Goal: Download file/media

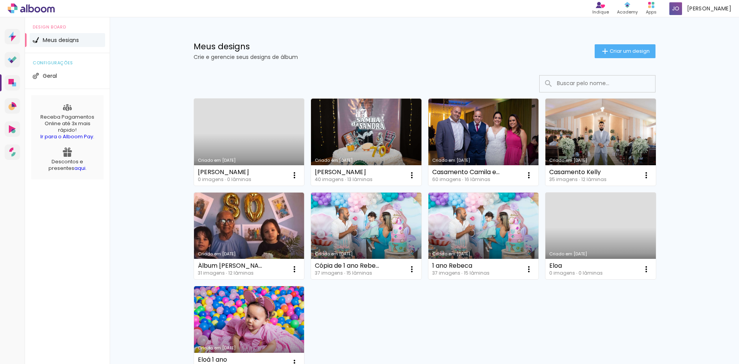
click at [271, 131] on link "Criado em [DATE]" at bounding box center [249, 142] width 110 height 87
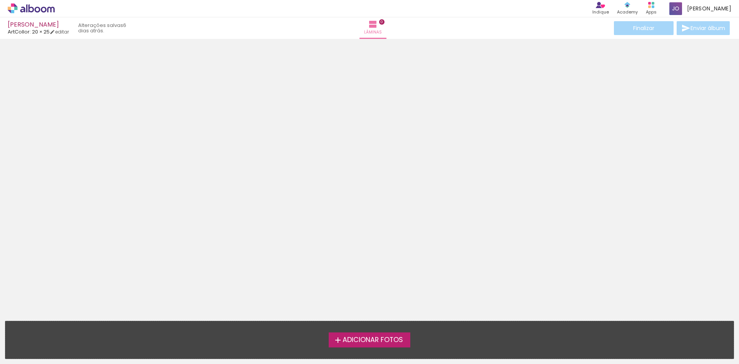
click at [366, 338] on span "Adicionar Fotos" at bounding box center [373, 339] width 60 height 7
click at [0, 0] on input "file" at bounding box center [0, 0] width 0 height 0
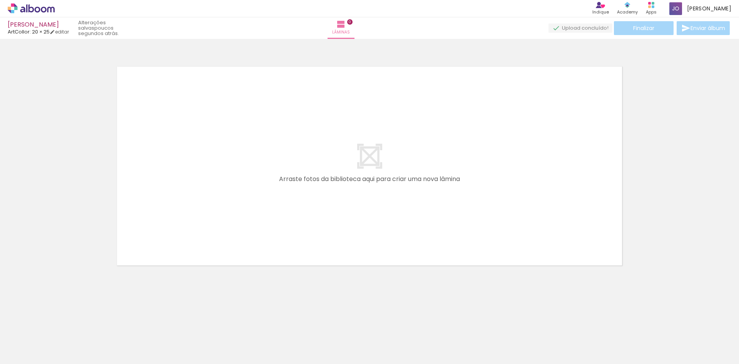
click at [26, 354] on span "Adicionar Fotos" at bounding box center [27, 353] width 23 height 8
click at [0, 0] on input "file" at bounding box center [0, 0] width 0 height 0
click at [30, 350] on span "Adicionar Fotos" at bounding box center [27, 353] width 23 height 8
click at [0, 0] on input "file" at bounding box center [0, 0] width 0 height 0
click at [330, 26] on iron-icon at bounding box center [324, 24] width 9 height 9
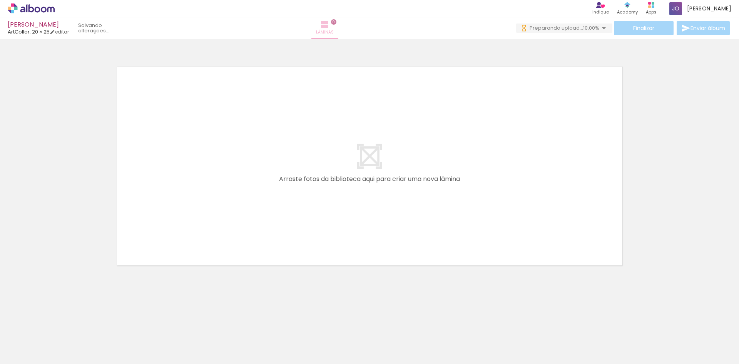
click at [330, 26] on iron-icon at bounding box center [324, 24] width 9 height 9
click at [330, 26] on iron-icon at bounding box center [325, 24] width 9 height 9
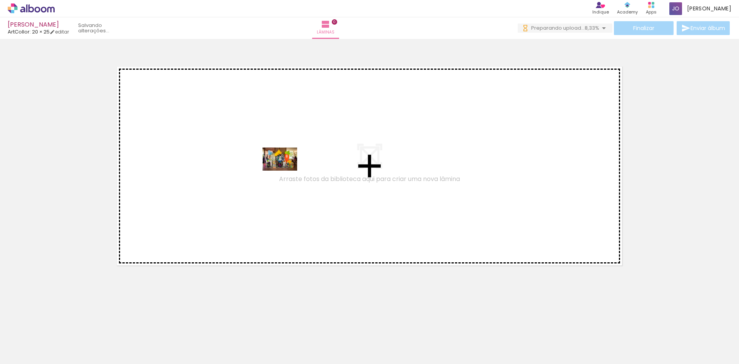
drag, startPoint x: 128, startPoint y: 339, endPoint x: 286, endPoint y: 171, distance: 230.4
click at [286, 171] on quentale-workspace at bounding box center [369, 182] width 739 height 364
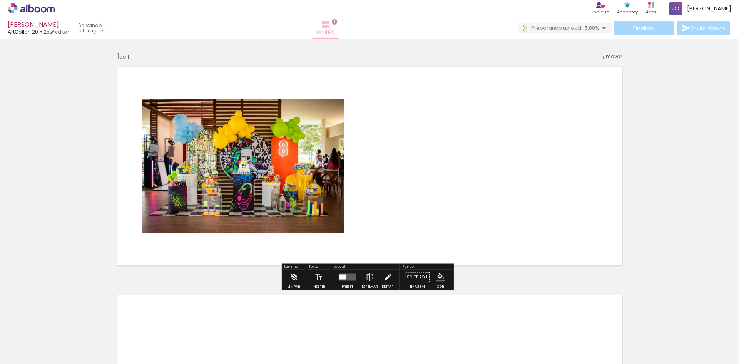
click at [330, 23] on iron-icon at bounding box center [325, 24] width 9 height 9
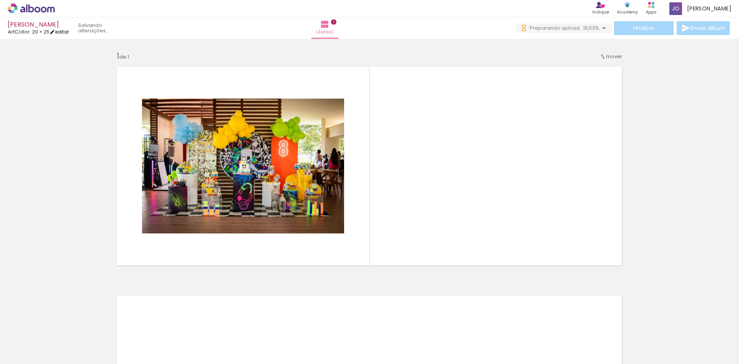
click at [63, 30] on link "editar" at bounding box center [59, 31] width 19 height 7
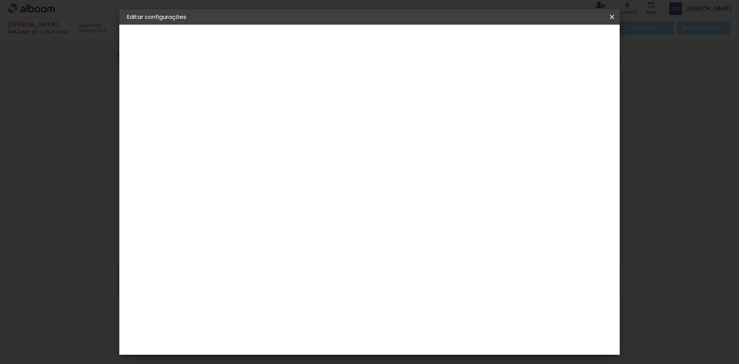
drag, startPoint x: 348, startPoint y: 187, endPoint x: 484, endPoint y: 181, distance: 136.8
click at [0, 0] on slot at bounding box center [0, 0] width 0 height 0
click at [614, 18] on iron-icon at bounding box center [611, 17] width 9 height 8
click at [553, 40] on span "Salvar configurações" at bounding box center [535, 40] width 57 height 5
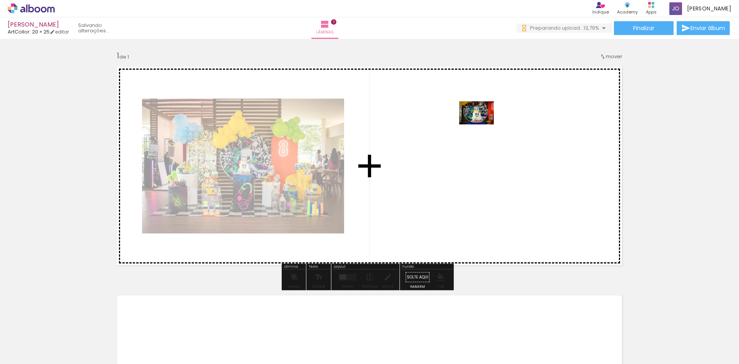
drag, startPoint x: 156, startPoint y: 344, endPoint x: 482, endPoint y: 124, distance: 393.6
click at [482, 124] on quentale-workspace at bounding box center [369, 182] width 739 height 364
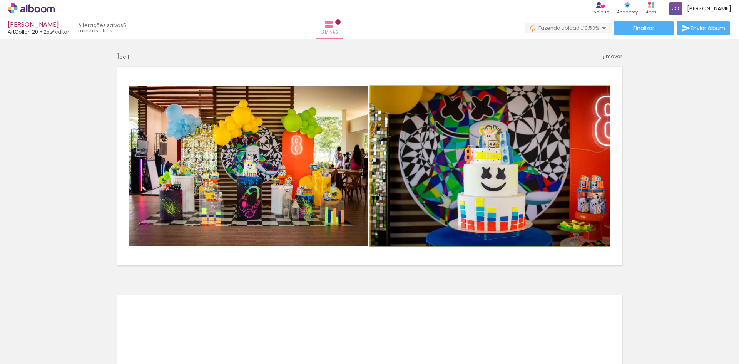
drag, startPoint x: 526, startPoint y: 198, endPoint x: 466, endPoint y: 177, distance: 63.7
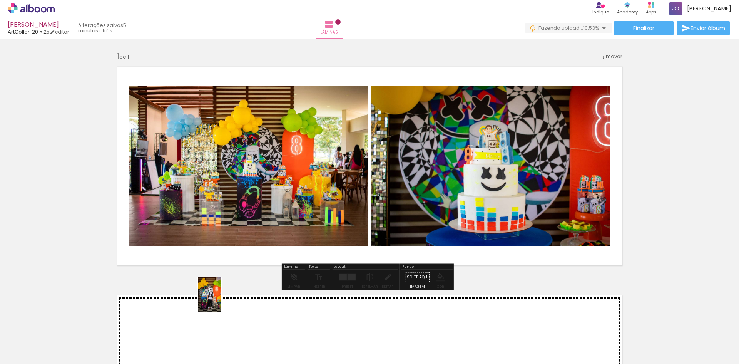
drag, startPoint x: 206, startPoint y: 340, endPoint x: 222, endPoint y: 301, distance: 42.8
click at [222, 301] on quentale-workspace at bounding box center [369, 182] width 739 height 364
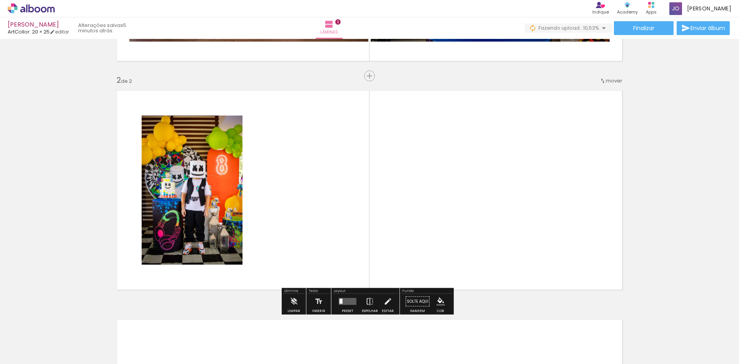
scroll to position [218, 0]
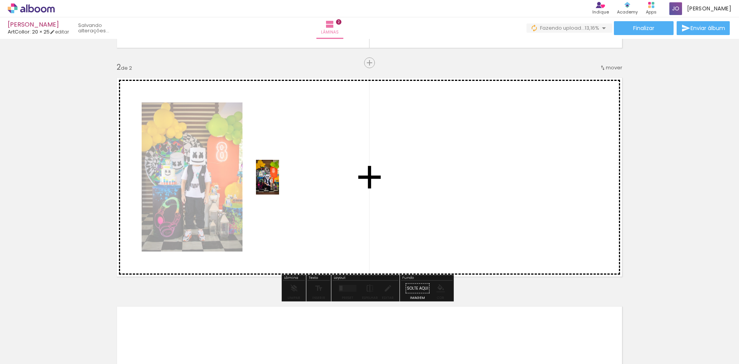
drag, startPoint x: 248, startPoint y: 345, endPoint x: 279, endPoint y: 183, distance: 164.7
click at [279, 183] on quentale-workspace at bounding box center [369, 182] width 739 height 364
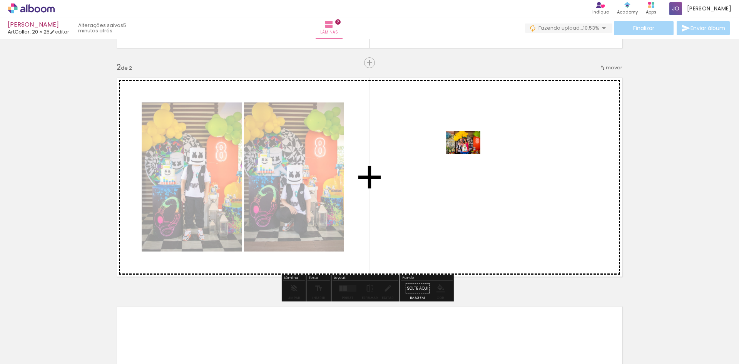
drag, startPoint x: 308, startPoint y: 322, endPoint x: 469, endPoint y: 154, distance: 232.5
click at [469, 154] on quentale-workspace at bounding box center [369, 182] width 739 height 364
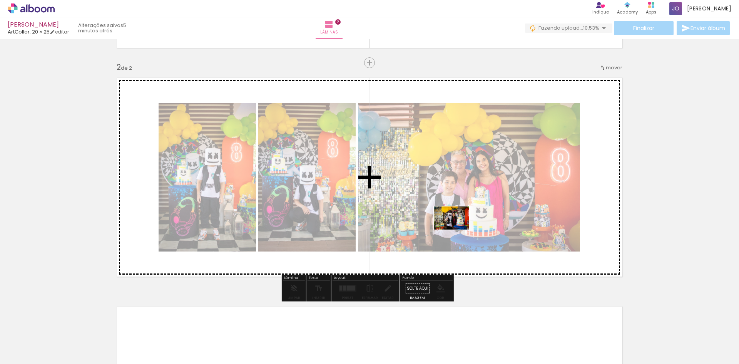
drag, startPoint x: 341, startPoint y: 341, endPoint x: 457, endPoint y: 229, distance: 160.9
click at [457, 229] on quentale-workspace at bounding box center [369, 182] width 739 height 364
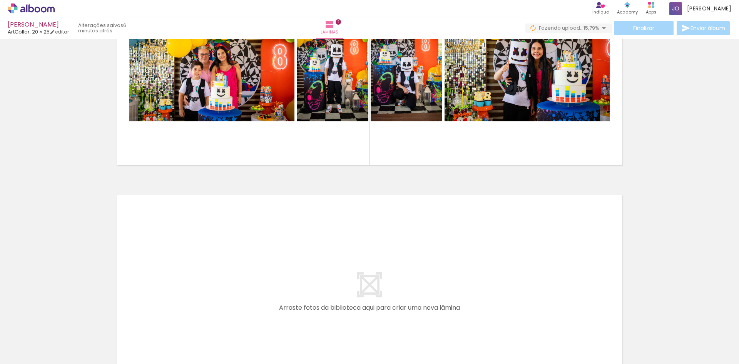
scroll to position [385, 0]
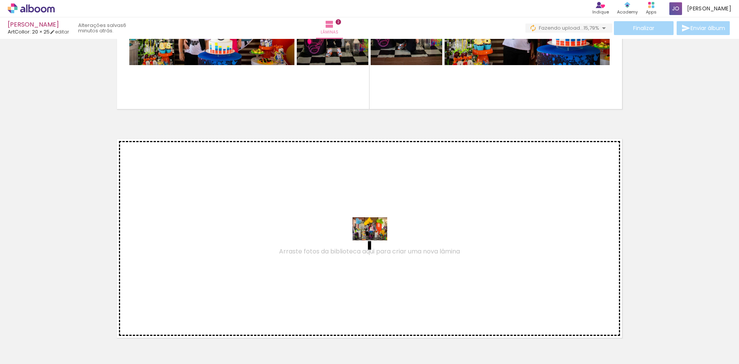
drag, startPoint x: 390, startPoint y: 345, endPoint x: 376, endPoint y: 240, distance: 106.1
click at [376, 240] on quentale-workspace at bounding box center [369, 182] width 739 height 364
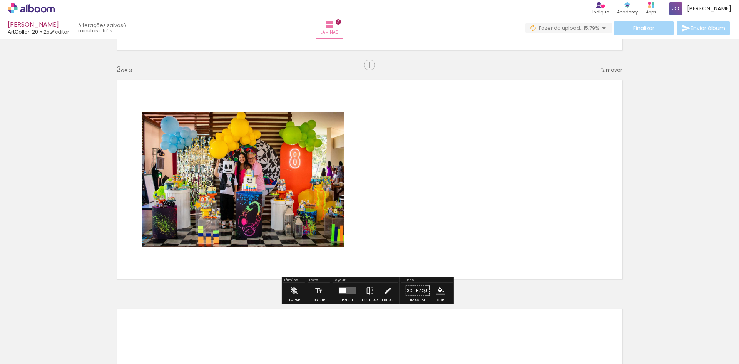
scroll to position [446, 0]
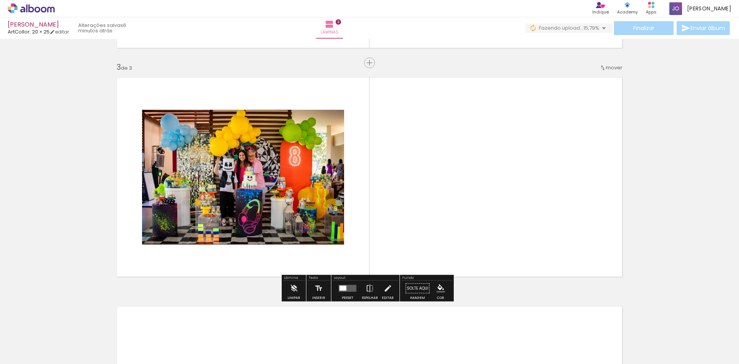
click at [343, 289] on div at bounding box center [343, 288] width 7 height 5
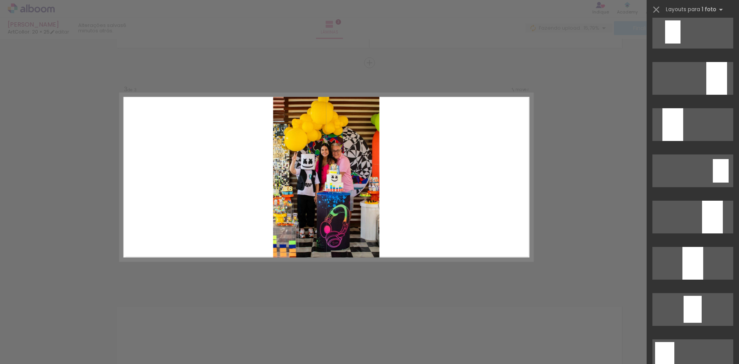
scroll to position [1540, 0]
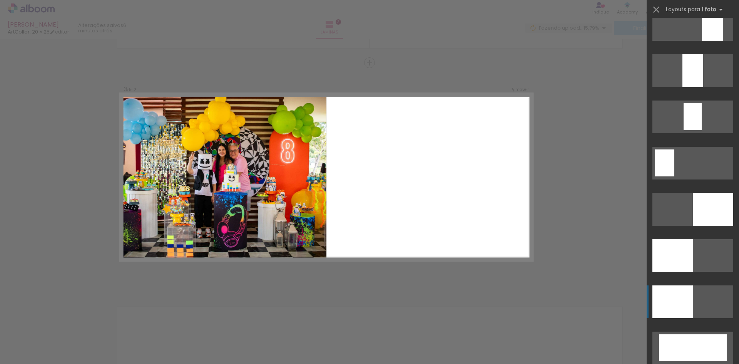
click at [693, 226] on div at bounding box center [713, 209] width 40 height 33
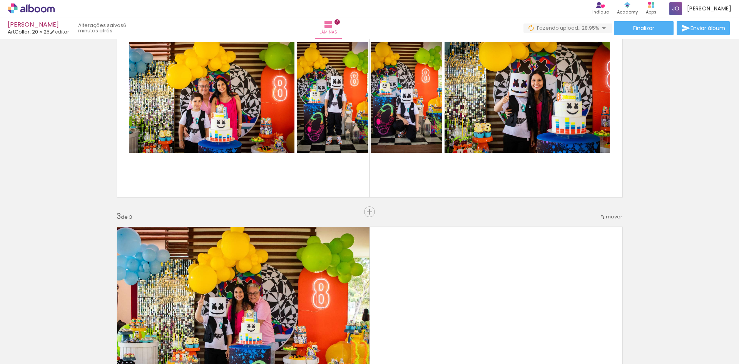
scroll to position [292, 0]
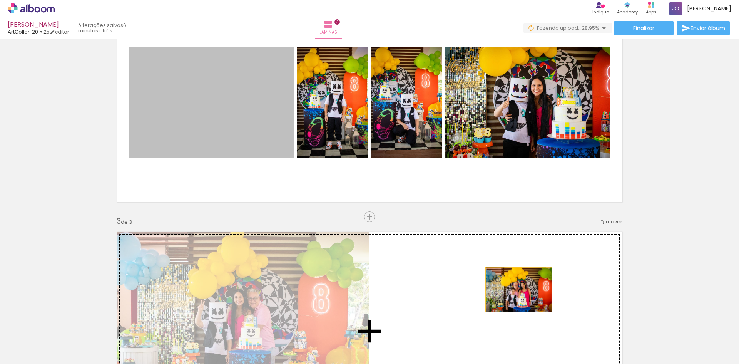
drag, startPoint x: 186, startPoint y: 107, endPoint x: 516, endPoint y: 289, distance: 377.0
click at [516, 289] on div "Inserir lâmina 1 de 3 Inserir lâmina 2 de 3 Inserir lâmina 3 de 3" at bounding box center [369, 206] width 739 height 915
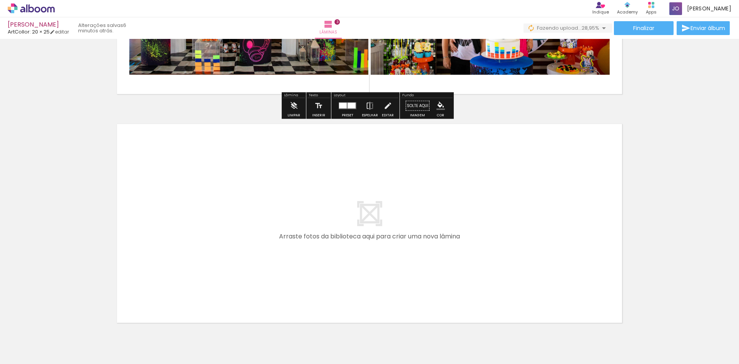
scroll to position [668, 0]
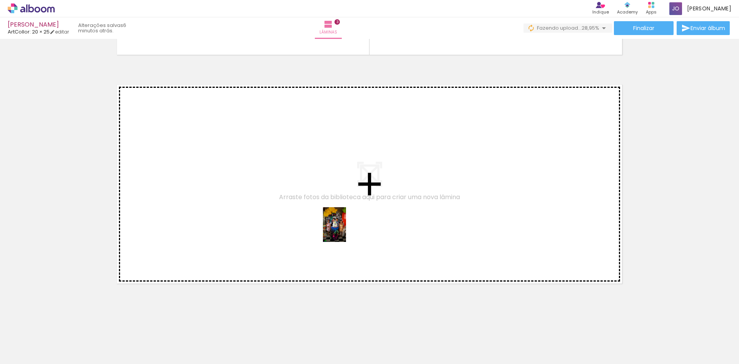
drag, startPoint x: 424, startPoint y: 341, endPoint x: 346, endPoint y: 230, distance: 135.3
click at [346, 230] on quentale-workspace at bounding box center [369, 182] width 739 height 364
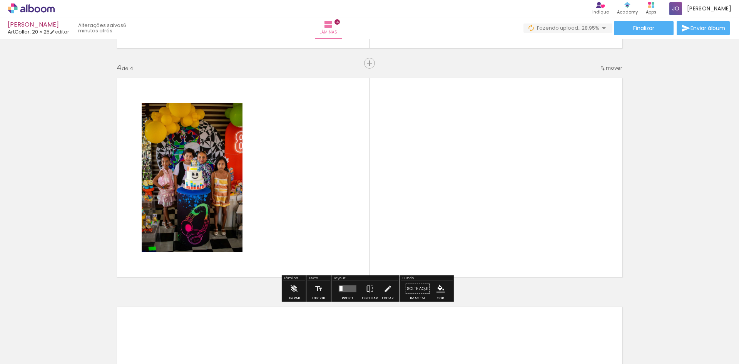
scroll to position [675, 0]
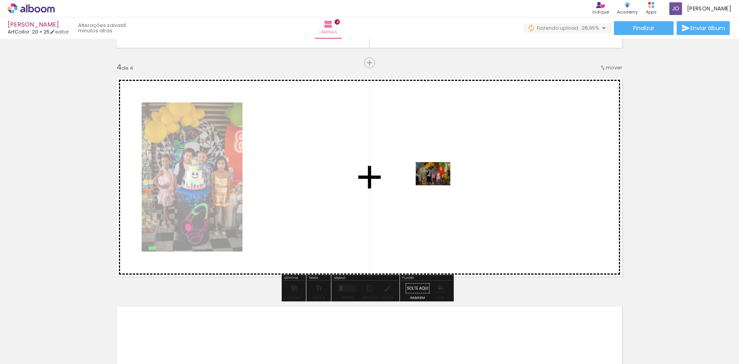
drag, startPoint x: 506, startPoint y: 343, endPoint x: 439, endPoint y: 185, distance: 171.8
click at [439, 185] on quentale-workspace at bounding box center [369, 182] width 739 height 364
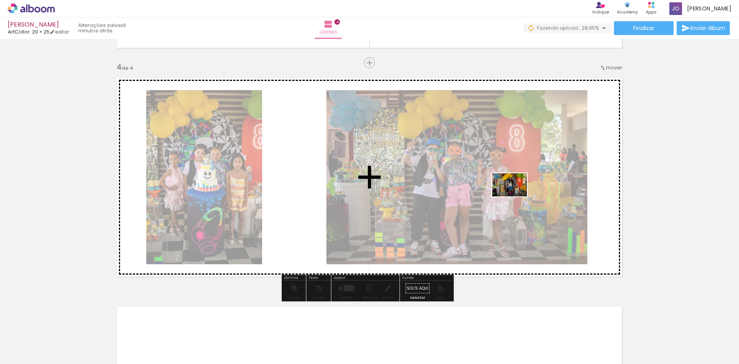
drag, startPoint x: 558, startPoint y: 343, endPoint x: 515, endPoint y: 196, distance: 152.7
click at [515, 196] on quentale-workspace at bounding box center [369, 182] width 739 height 364
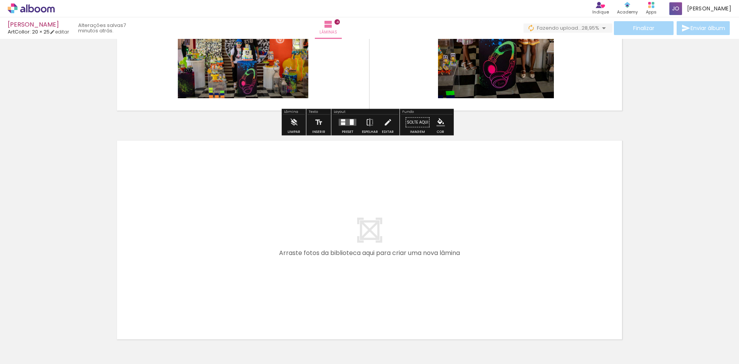
scroll to position [867, 0]
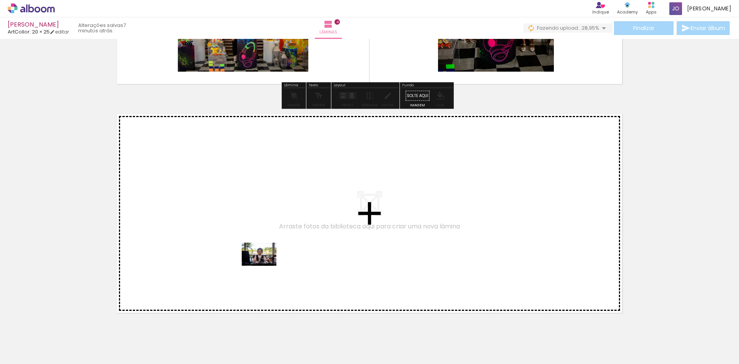
drag, startPoint x: 465, startPoint y: 341, endPoint x: 265, endPoint y: 266, distance: 214.2
click at [265, 266] on quentale-workspace at bounding box center [369, 182] width 739 height 364
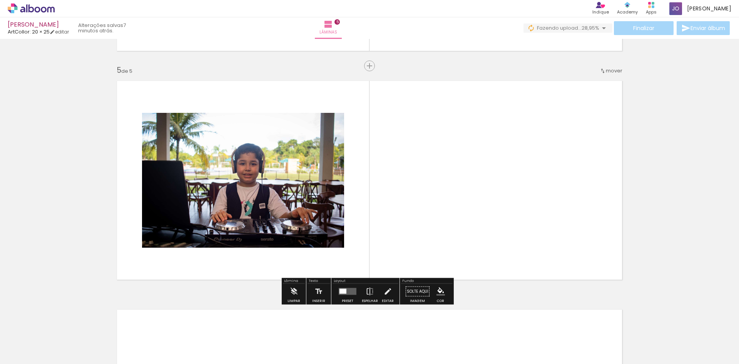
scroll to position [904, 0]
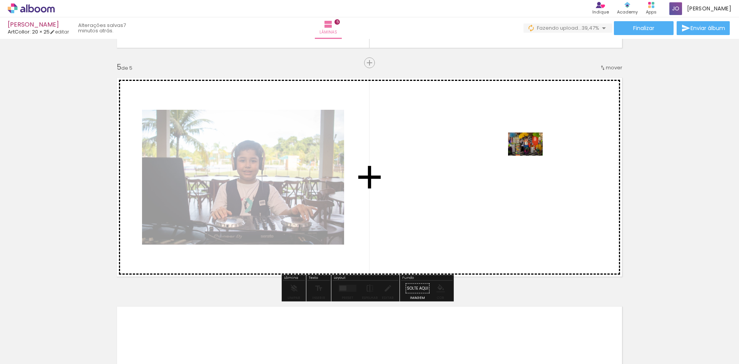
drag, startPoint x: 590, startPoint y: 292, endPoint x: 531, endPoint y: 156, distance: 148.5
click at [531, 156] on quentale-workspace at bounding box center [369, 182] width 739 height 364
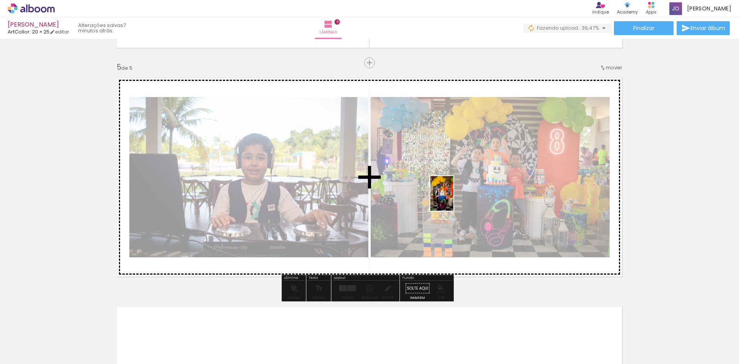
drag, startPoint x: 643, startPoint y: 350, endPoint x: 448, endPoint y: 194, distance: 249.8
click at [448, 194] on quentale-workspace at bounding box center [369, 182] width 739 height 364
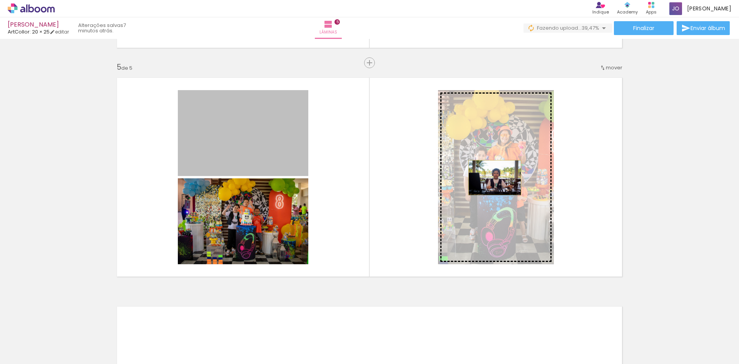
drag, startPoint x: 248, startPoint y: 127, endPoint x: 492, endPoint y: 177, distance: 249.2
click at [0, 0] on slot at bounding box center [0, 0] width 0 height 0
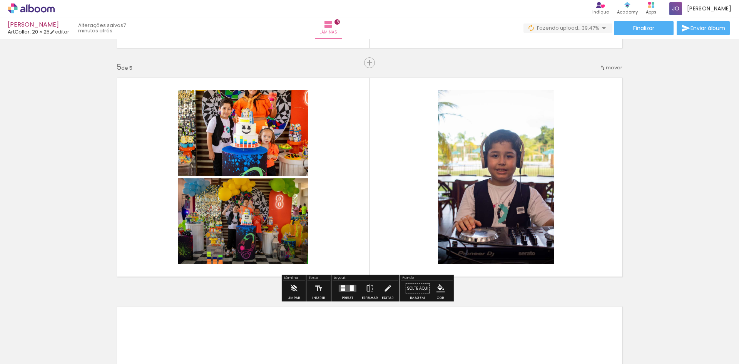
click at [339, 287] on quentale-layouter at bounding box center [348, 288] width 18 height 7
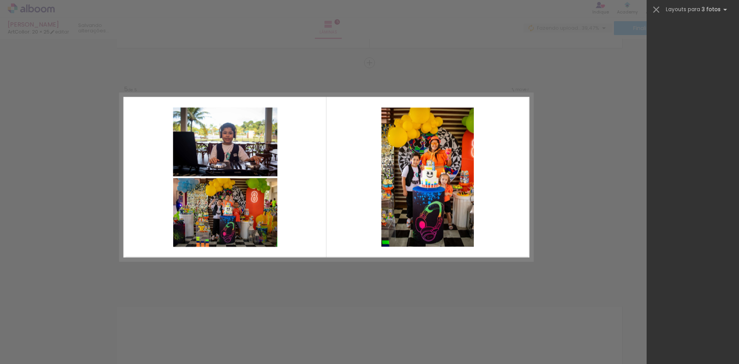
scroll to position [0, 0]
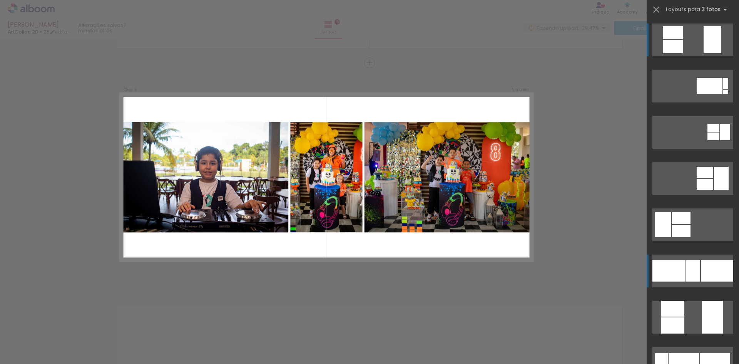
click at [701, 268] on div at bounding box center [717, 271] width 32 height 22
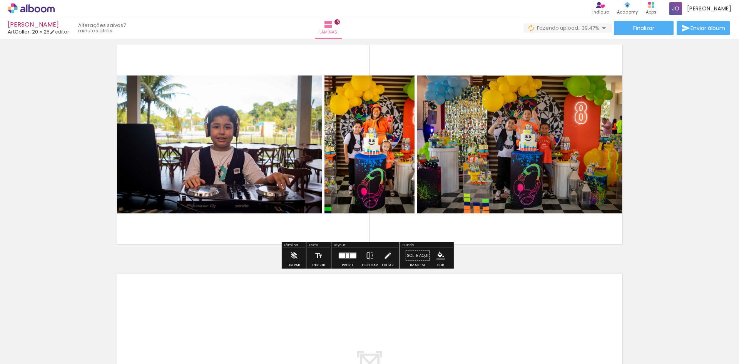
scroll to position [1096, 0]
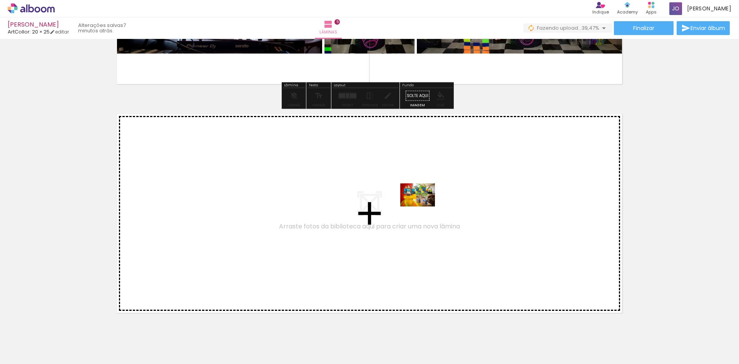
drag, startPoint x: 686, startPoint y: 341, endPoint x: 423, endPoint y: 206, distance: 294.6
click at [423, 206] on quentale-workspace at bounding box center [369, 182] width 739 height 364
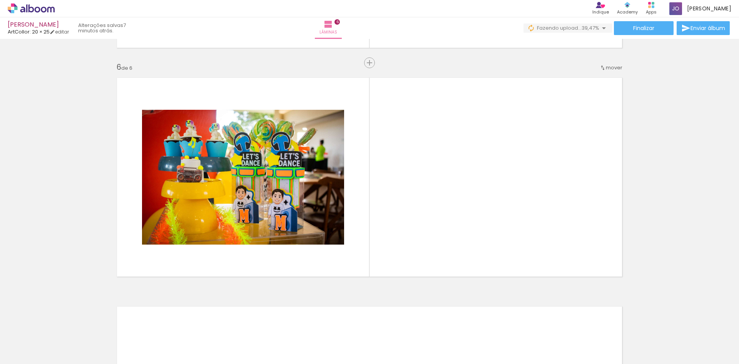
scroll to position [0, 565]
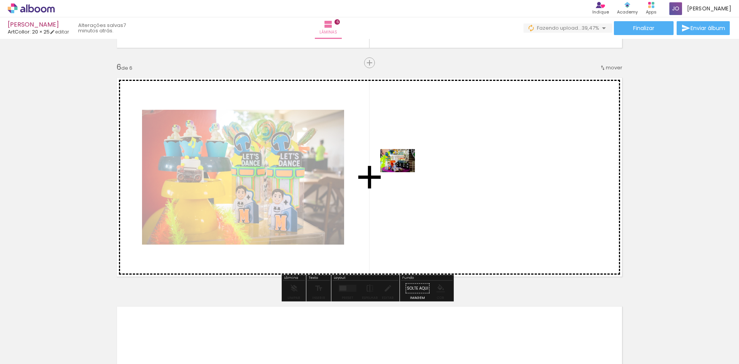
drag, startPoint x: 250, startPoint y: 338, endPoint x: 403, endPoint y: 172, distance: 226.4
click at [403, 172] on quentale-workspace at bounding box center [369, 182] width 739 height 364
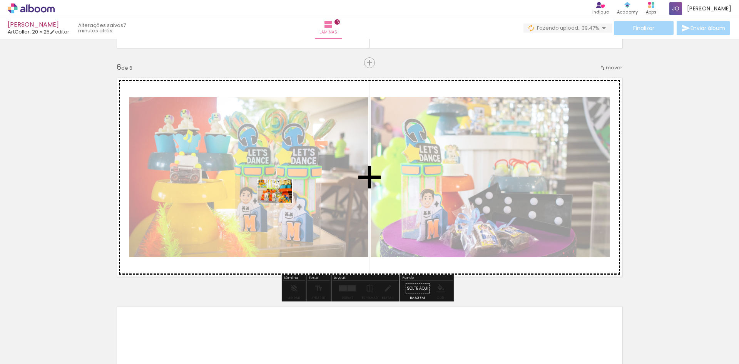
drag, startPoint x: 286, startPoint y: 343, endPoint x: 281, endPoint y: 202, distance: 141.0
click at [281, 202] on quentale-workspace at bounding box center [369, 182] width 739 height 364
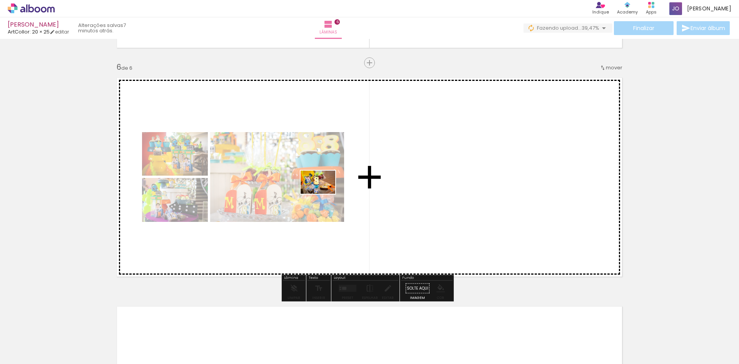
drag, startPoint x: 334, startPoint y: 341, endPoint x: 371, endPoint y: 280, distance: 72.0
click at [321, 193] on quentale-workspace at bounding box center [369, 182] width 739 height 364
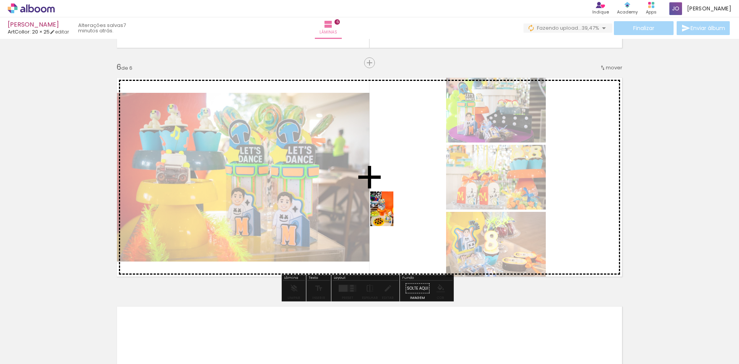
drag, startPoint x: 514, startPoint y: 350, endPoint x: 393, endPoint y: 214, distance: 180.8
click at [393, 214] on quentale-workspace at bounding box center [369, 182] width 739 height 364
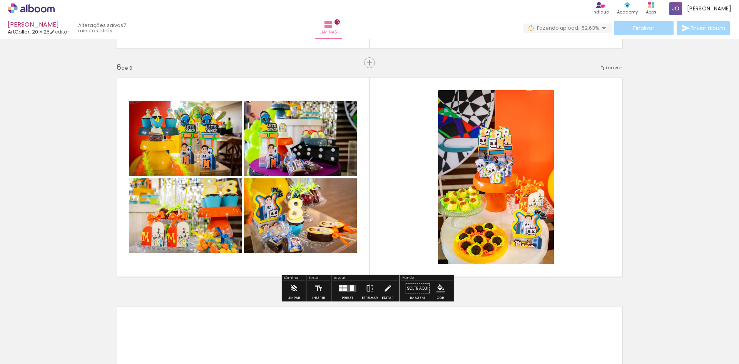
click at [347, 289] on quentale-layouter at bounding box center [348, 288] width 18 height 7
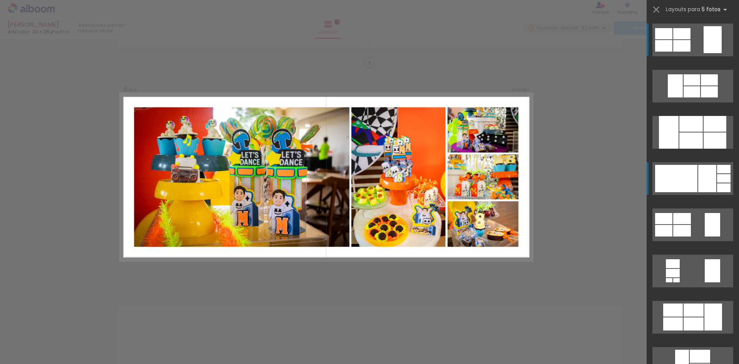
click at [700, 85] on div at bounding box center [692, 79] width 17 height 11
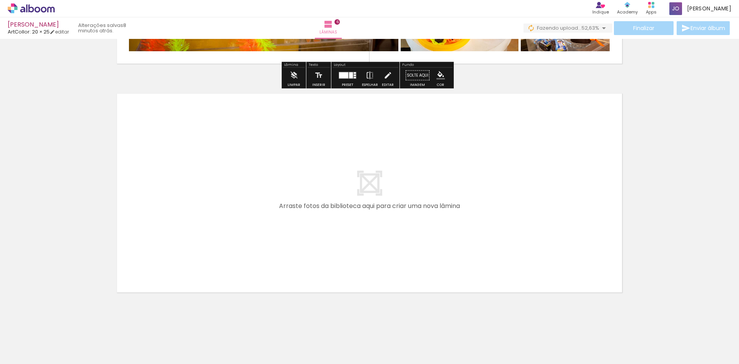
scroll to position [1347, 0]
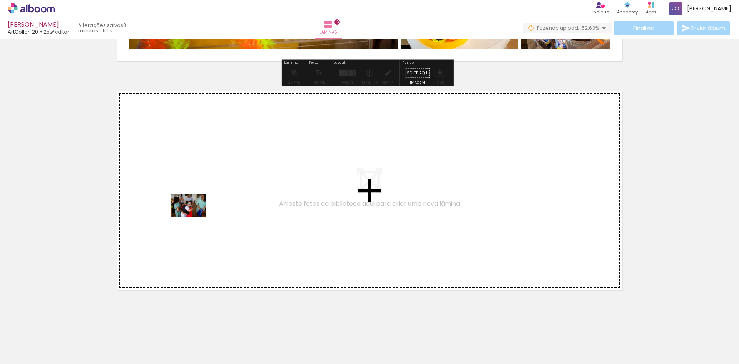
drag, startPoint x: 157, startPoint y: 342, endPoint x: 194, endPoint y: 217, distance: 130.0
click at [194, 217] on quentale-workspace at bounding box center [369, 182] width 739 height 364
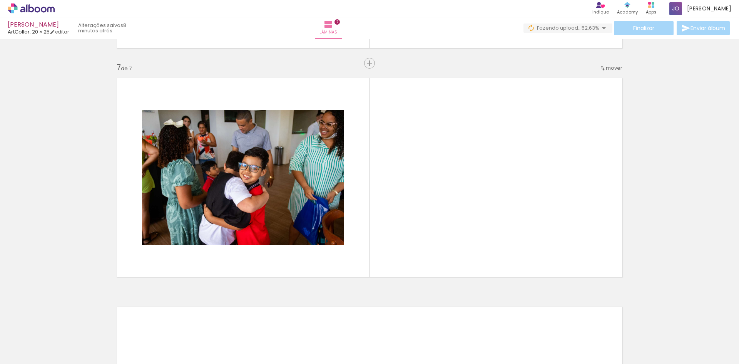
scroll to position [1361, 0]
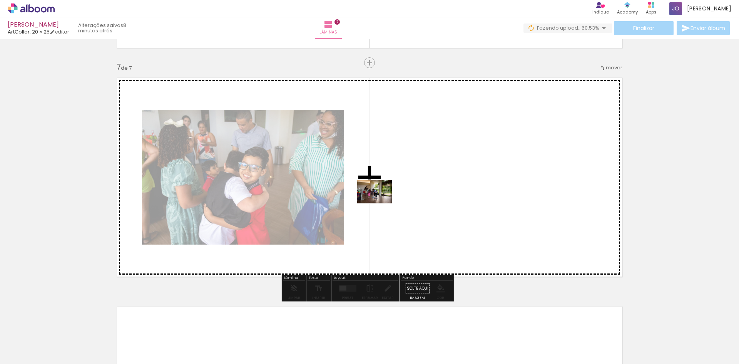
drag, startPoint x: 214, startPoint y: 345, endPoint x: 380, endPoint y: 203, distance: 218.2
click at [380, 203] on quentale-workspace at bounding box center [369, 182] width 739 height 364
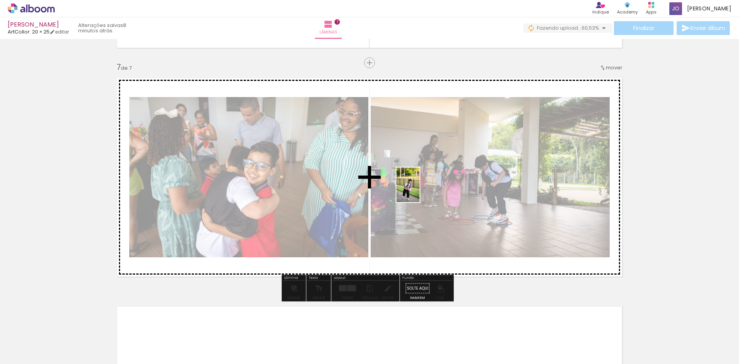
drag, startPoint x: 375, startPoint y: 345, endPoint x: 420, endPoint y: 191, distance: 161.0
click at [420, 191] on quentale-workspace at bounding box center [369, 182] width 739 height 364
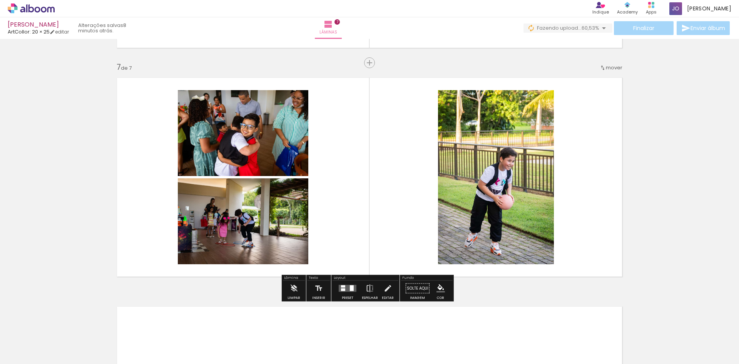
click at [346, 287] on quentale-layouter at bounding box center [348, 288] width 18 height 7
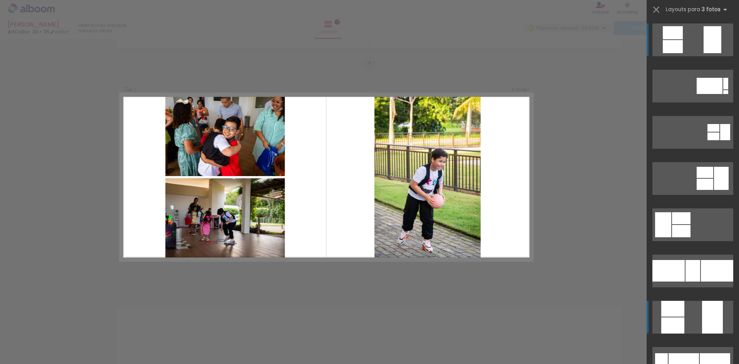
click at [693, 102] on quentale-layouter at bounding box center [693, 86] width 81 height 33
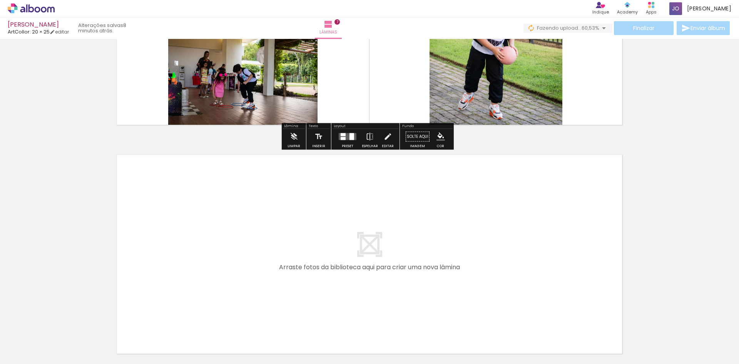
scroll to position [1553, 0]
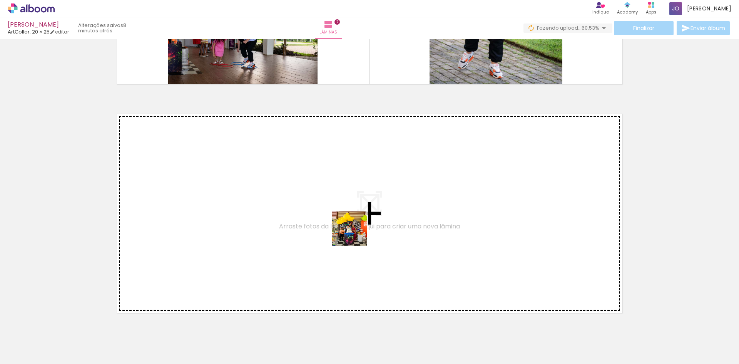
drag, startPoint x: 422, startPoint y: 353, endPoint x: 349, endPoint y: 232, distance: 141.4
click at [349, 232] on quentale-workspace at bounding box center [369, 182] width 739 height 364
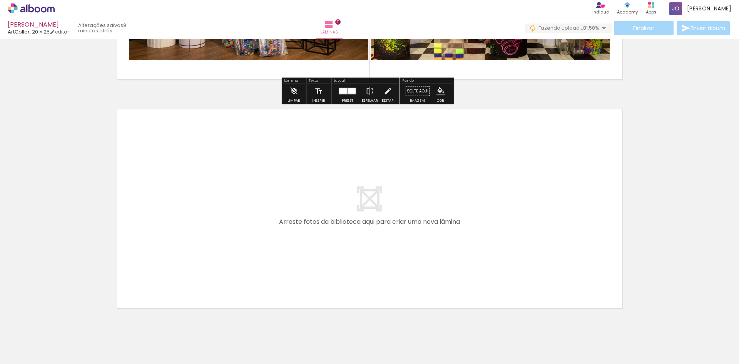
scroll to position [2497, 0]
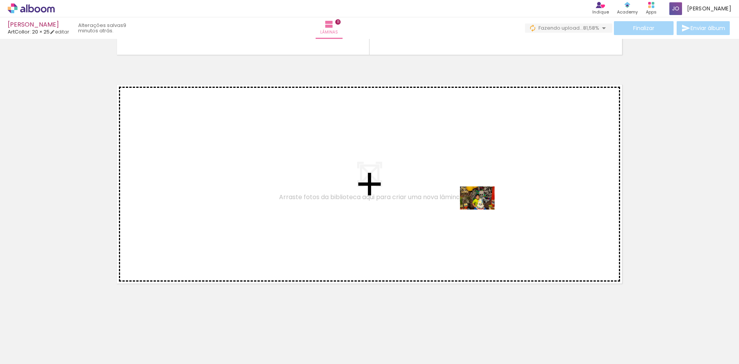
drag, startPoint x: 627, startPoint y: 345, endPoint x: 483, endPoint y: 209, distance: 197.5
click at [483, 209] on quentale-workspace at bounding box center [369, 182] width 739 height 364
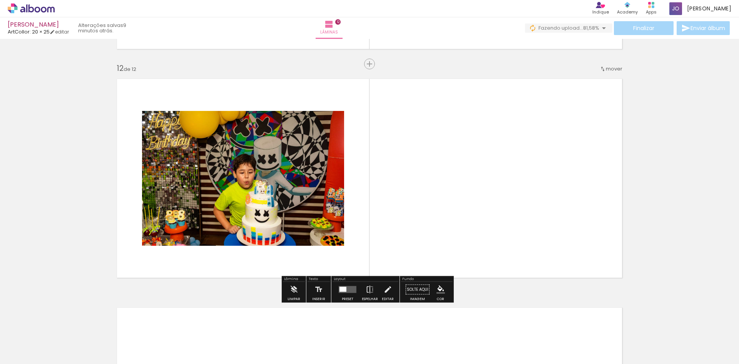
scroll to position [2504, 0]
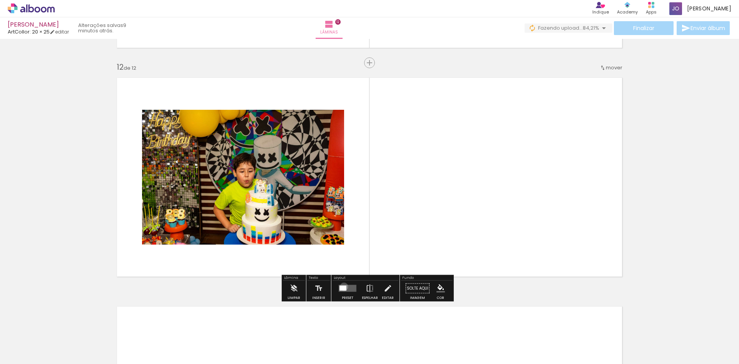
click at [342, 286] on div at bounding box center [343, 288] width 7 height 5
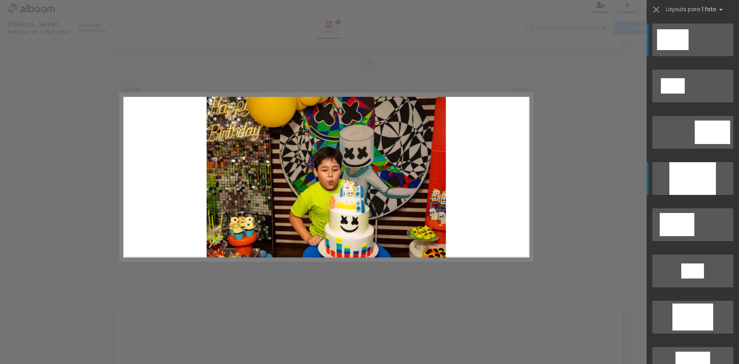
click at [690, 177] on div at bounding box center [692, 178] width 47 height 33
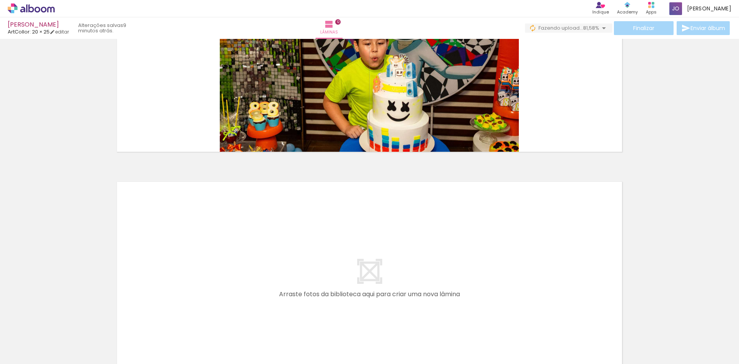
scroll to position [2658, 0]
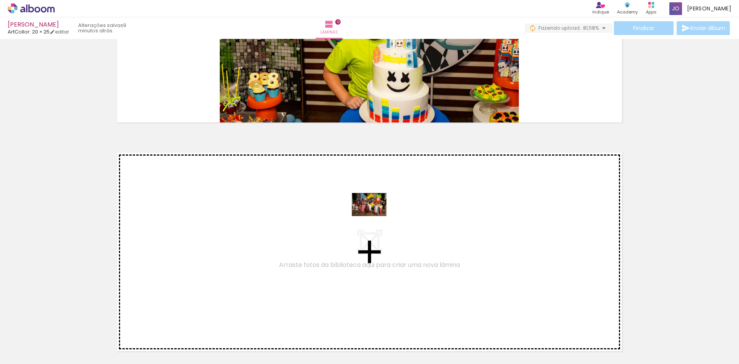
drag, startPoint x: 648, startPoint y: 320, endPoint x: 375, endPoint y: 216, distance: 292.3
click at [375, 216] on quentale-workspace at bounding box center [369, 182] width 739 height 364
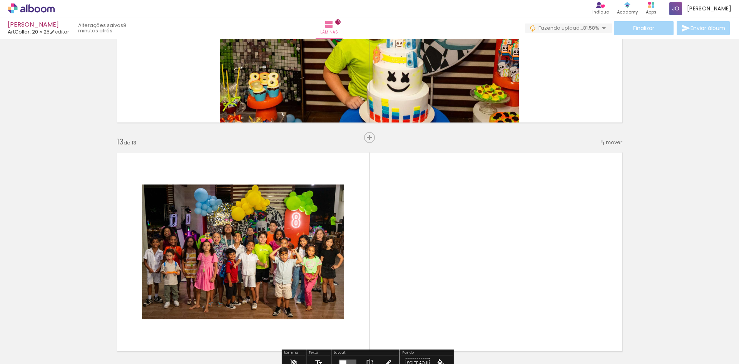
scroll to position [2733, 0]
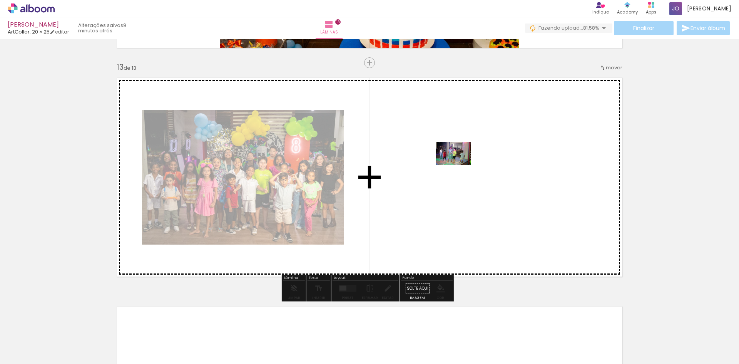
drag, startPoint x: 713, startPoint y: 345, endPoint x: 459, endPoint y: 164, distance: 311.3
click at [459, 164] on quentale-workspace at bounding box center [369, 182] width 739 height 364
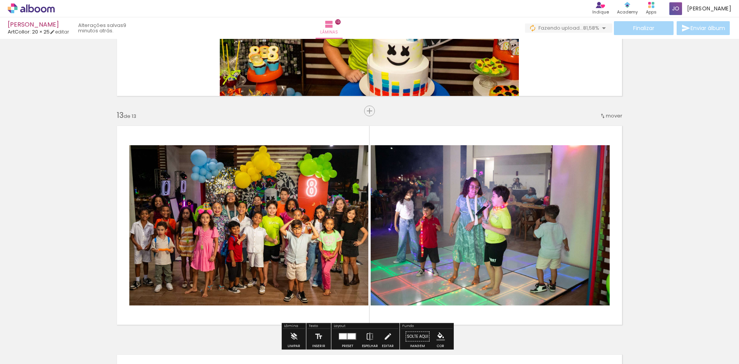
scroll to position [2540, 0]
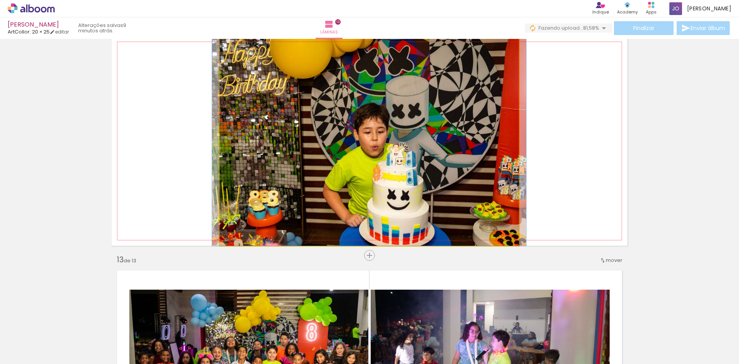
click at [418, 128] on quentale-photo at bounding box center [369, 140] width 299 height 209
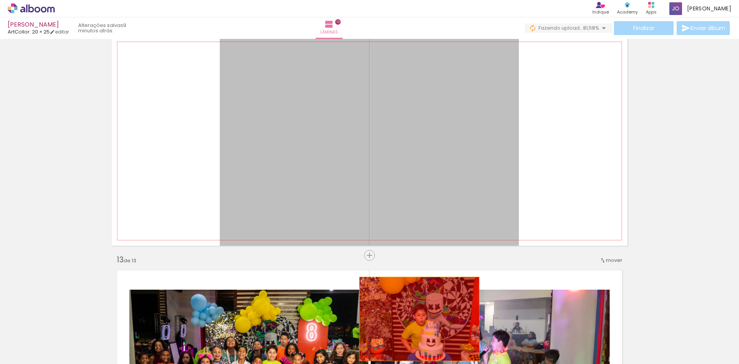
drag, startPoint x: 420, startPoint y: 113, endPoint x: 417, endPoint y: 318, distance: 204.8
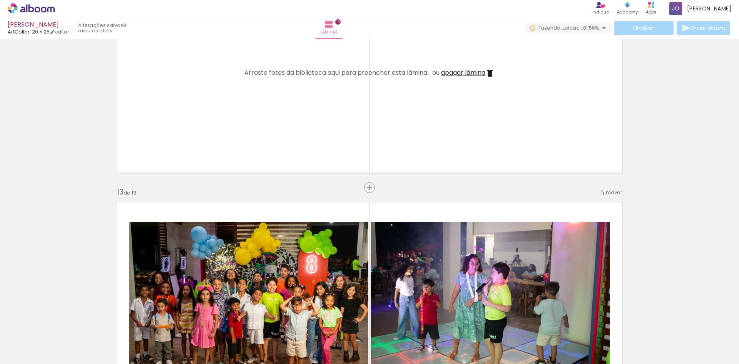
scroll to position [2656, 0]
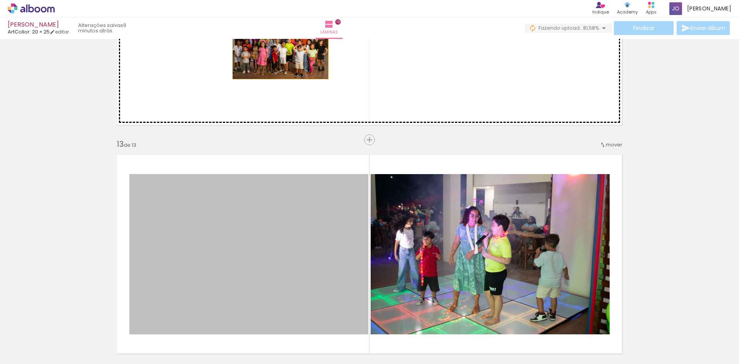
drag, startPoint x: 278, startPoint y: 246, endPoint x: 278, endPoint y: 47, distance: 199.4
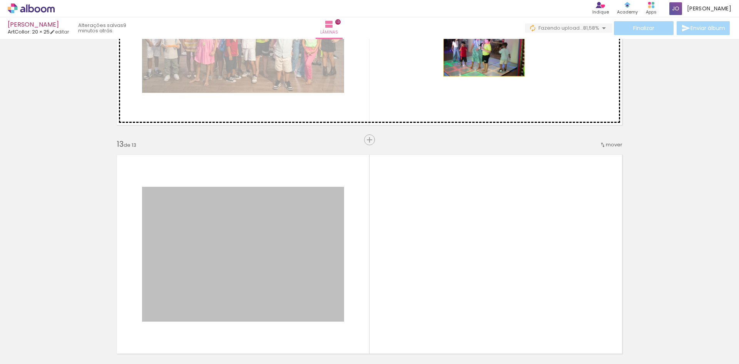
drag, startPoint x: 268, startPoint y: 239, endPoint x: 481, endPoint y: 51, distance: 284.5
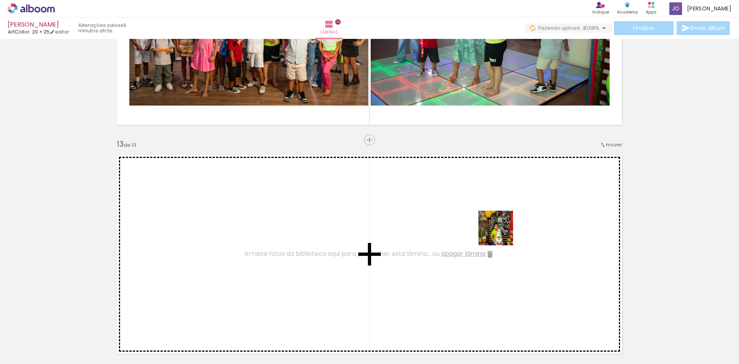
drag, startPoint x: 625, startPoint y: 345, endPoint x: 465, endPoint y: 224, distance: 200.5
click at [465, 224] on quentale-workspace at bounding box center [369, 182] width 739 height 364
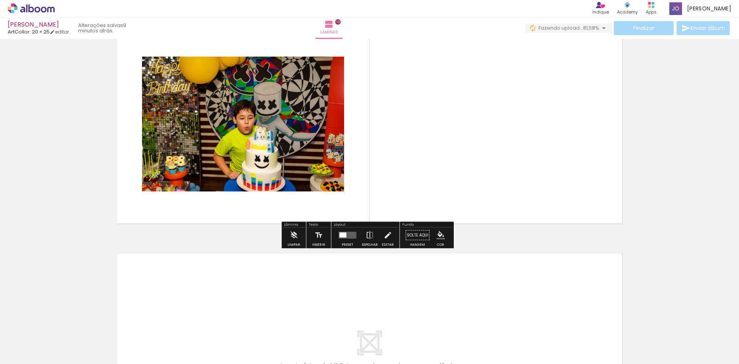
scroll to position [2810, 0]
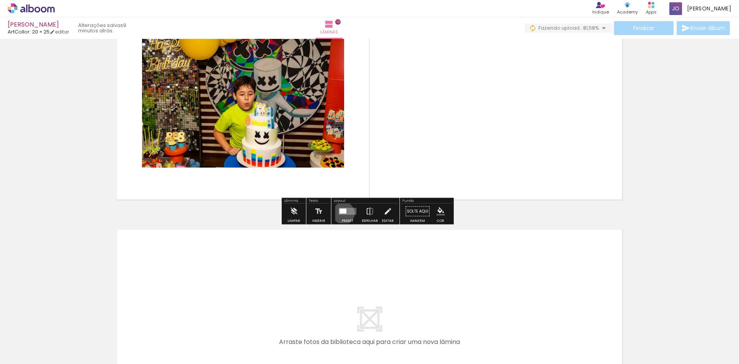
click at [342, 213] on div at bounding box center [343, 211] width 7 height 5
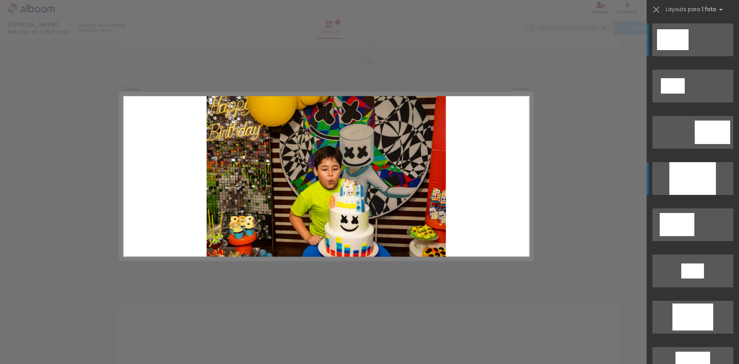
scroll to position [2733, 0]
click at [671, 167] on div at bounding box center [692, 178] width 47 height 33
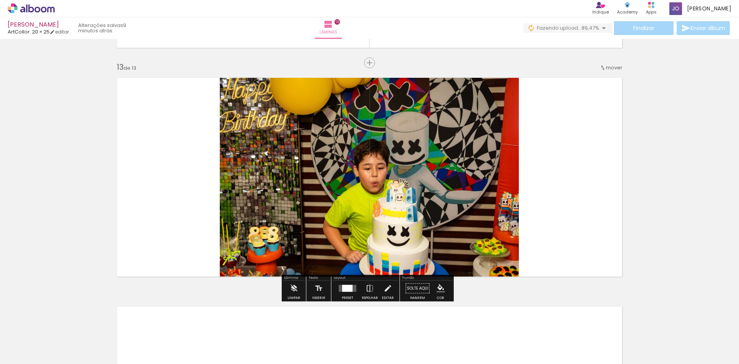
click at [345, 290] on div at bounding box center [347, 288] width 10 height 7
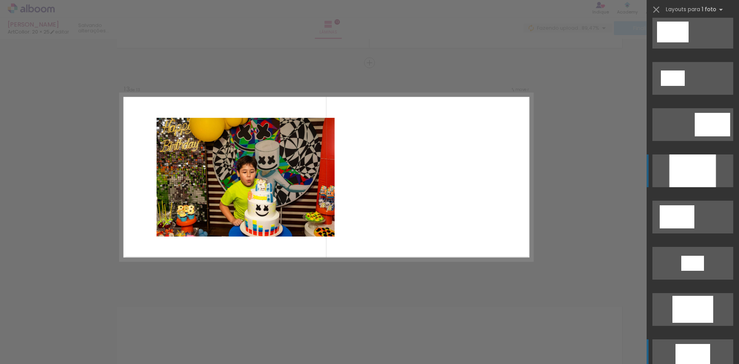
scroll to position [0, 0]
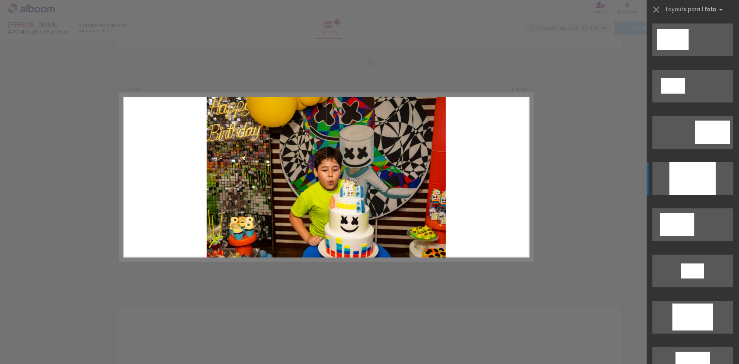
click at [692, 184] on div at bounding box center [692, 178] width 47 height 33
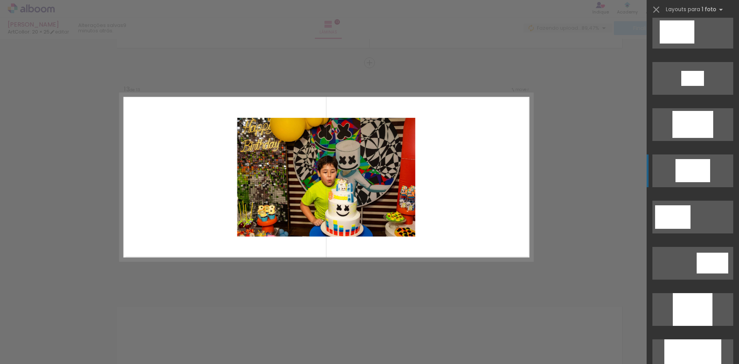
scroll to position [423, 0]
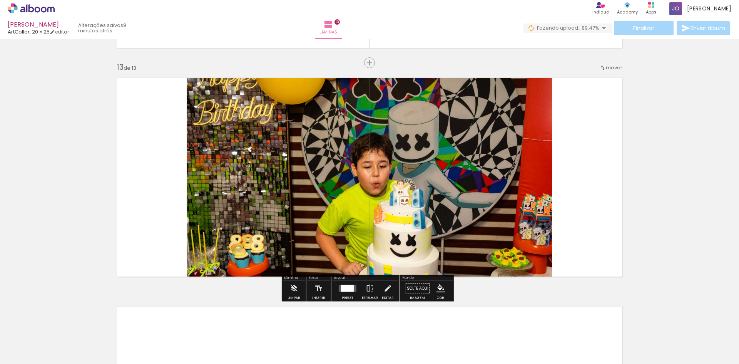
click at [445, 172] on quentale-photo at bounding box center [369, 176] width 365 height 209
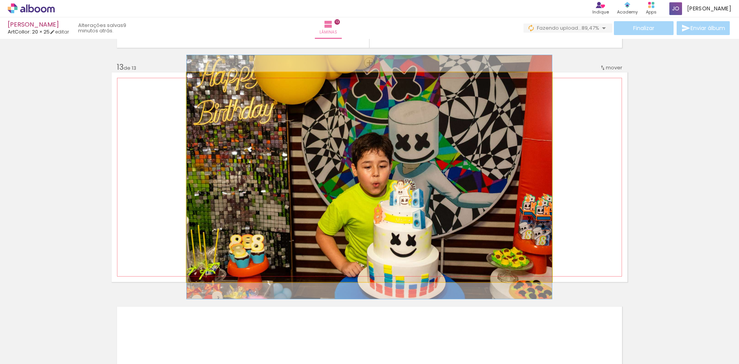
click at [441, 151] on quentale-photo at bounding box center [369, 176] width 365 height 209
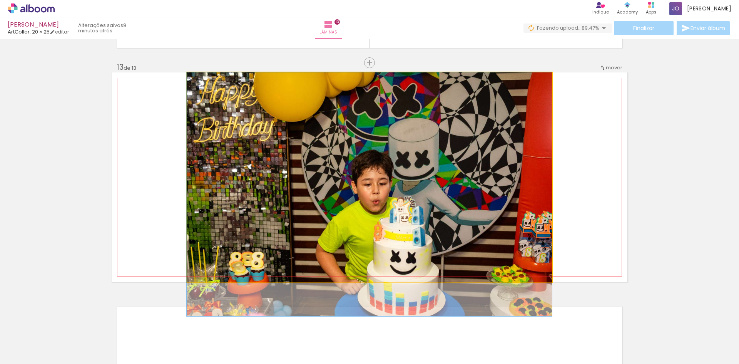
drag, startPoint x: 441, startPoint y: 150, endPoint x: 443, endPoint y: 179, distance: 29.0
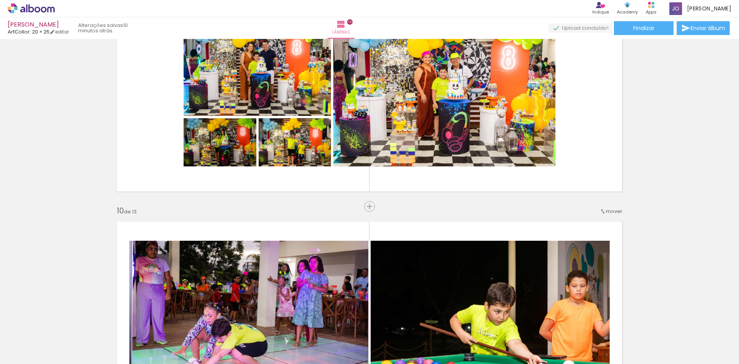
scroll to position [1886, 0]
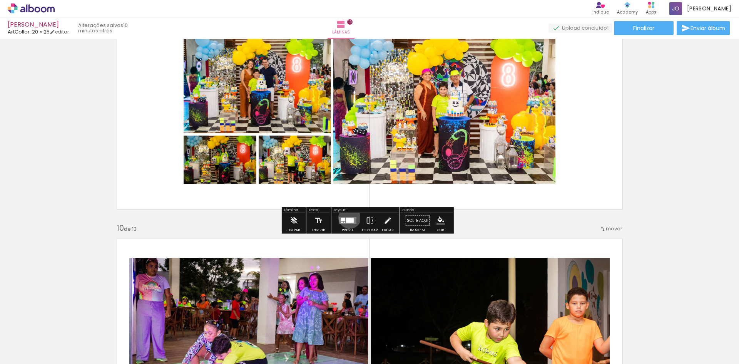
click at [348, 217] on quentale-layouter at bounding box center [348, 220] width 18 height 7
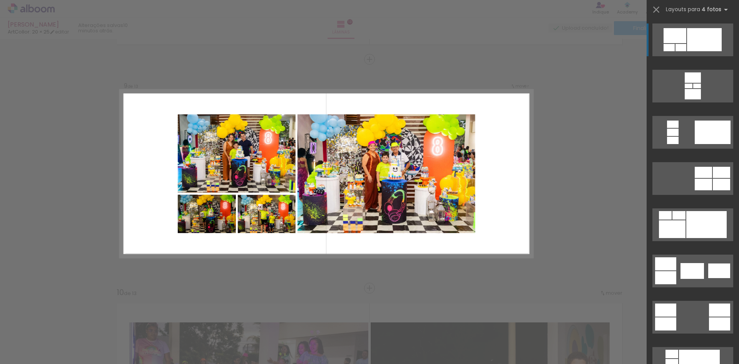
scroll to position [1818, 0]
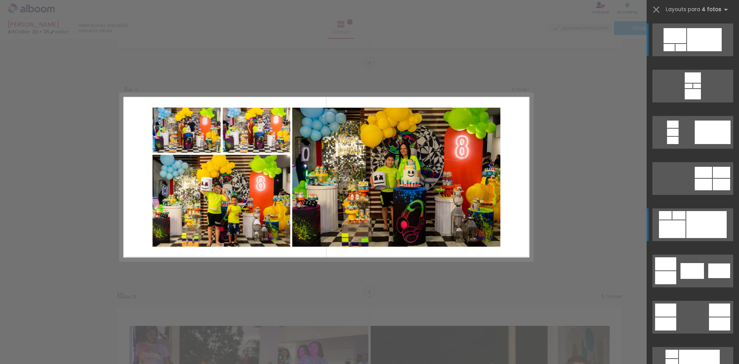
click at [686, 228] on div at bounding box center [706, 224] width 40 height 27
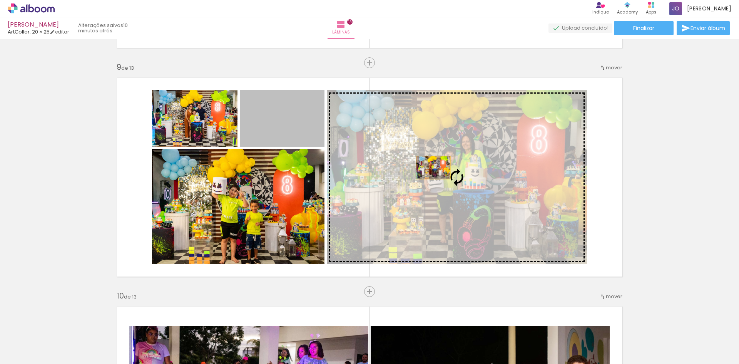
drag, startPoint x: 266, startPoint y: 131, endPoint x: 448, endPoint y: 170, distance: 186.9
click at [0, 0] on slot at bounding box center [0, 0] width 0 height 0
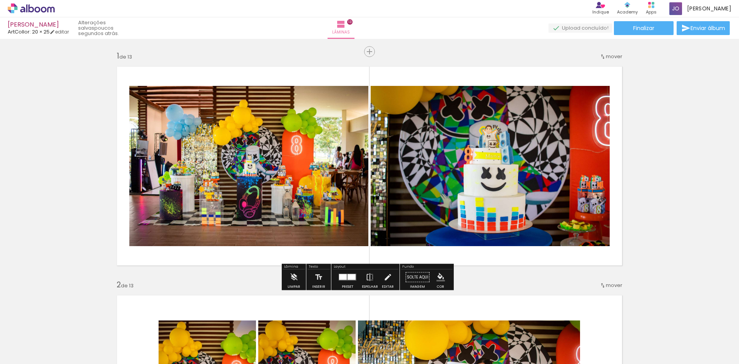
click at [440, 279] on iron-icon "color picker" at bounding box center [441, 277] width 8 height 8
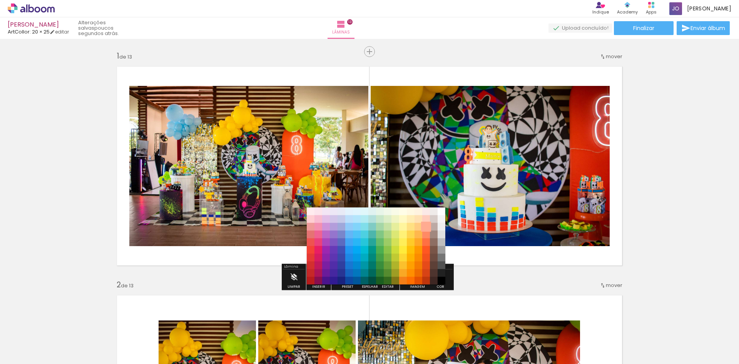
click at [427, 224] on paper-item "#ffab91" at bounding box center [426, 227] width 8 height 8
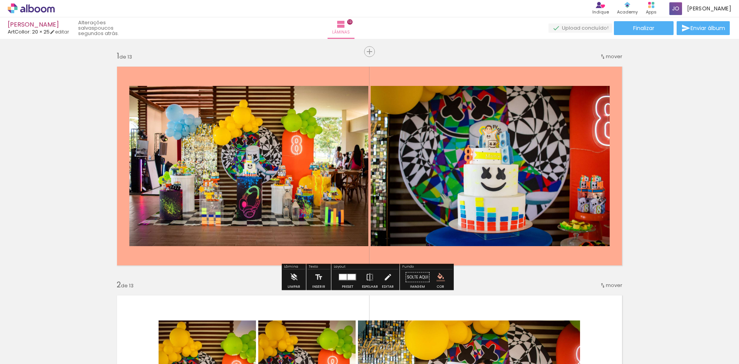
click at [439, 275] on iron-icon "color picker" at bounding box center [441, 277] width 8 height 8
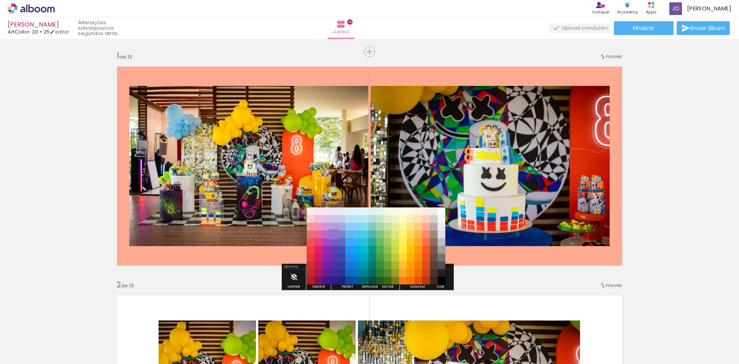
click at [332, 233] on paper-item "#9575cd" at bounding box center [334, 235] width 8 height 8
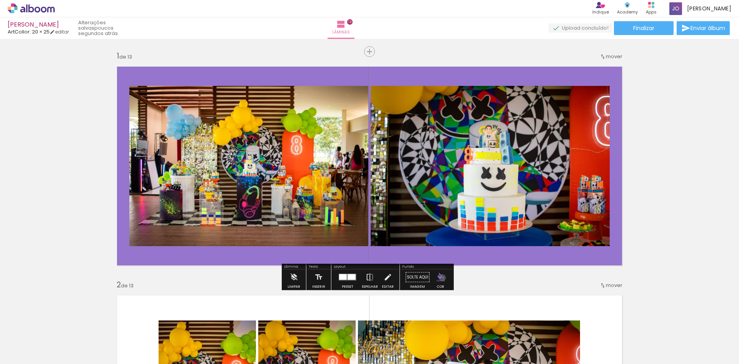
click at [440, 278] on iron-icon "color picker" at bounding box center [441, 277] width 8 height 8
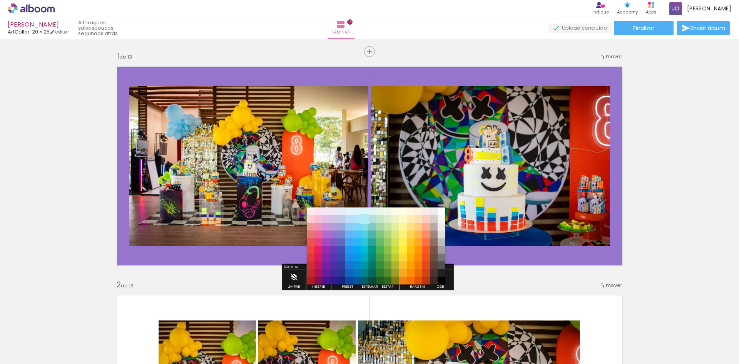
click at [364, 217] on paper-item "#b2ebf2" at bounding box center [365, 219] width 8 height 8
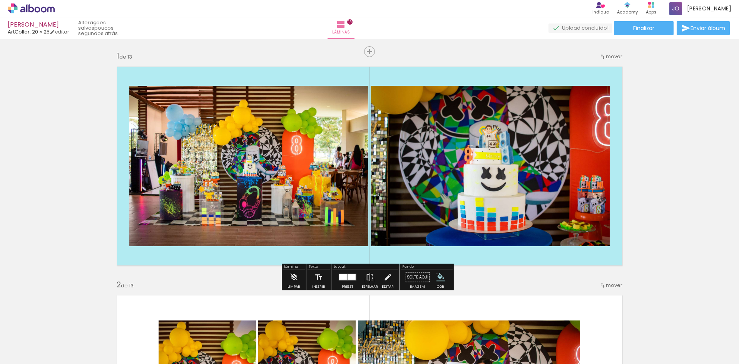
click at [437, 273] on iron-icon "color picker" at bounding box center [441, 277] width 8 height 8
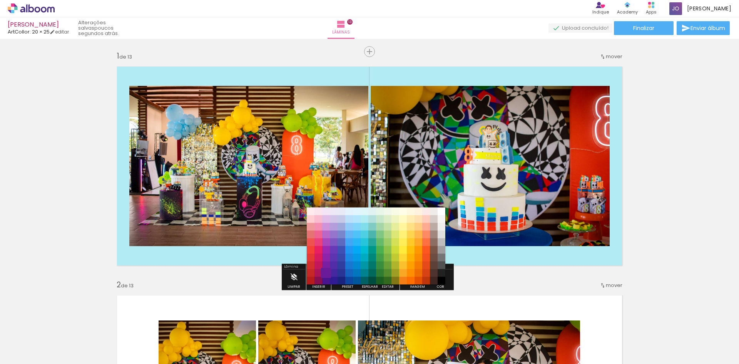
click at [326, 272] on paper-item "#6a1b9a" at bounding box center [326, 273] width 8 height 8
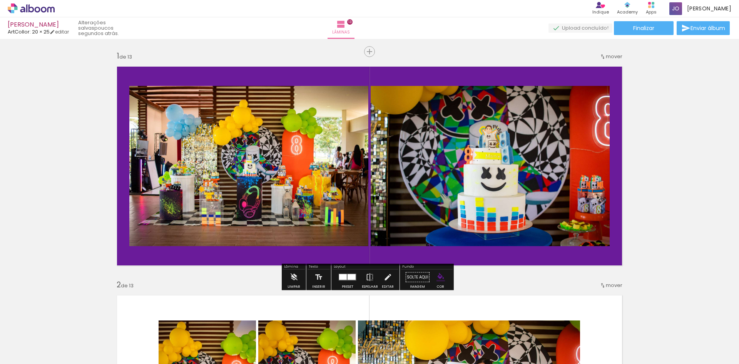
click at [439, 275] on iron-icon "color picker" at bounding box center [441, 277] width 8 height 8
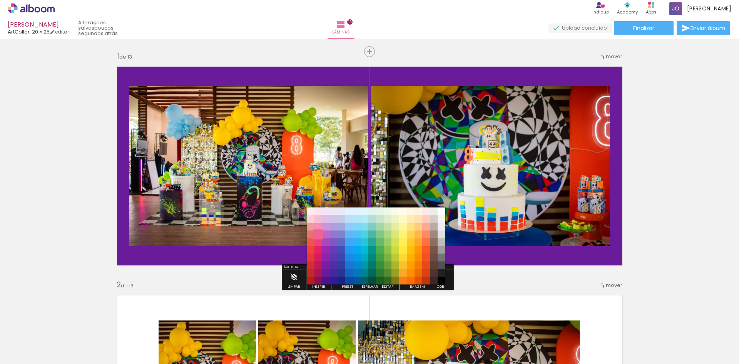
click at [317, 233] on paper-item "#f06292" at bounding box center [319, 235] width 8 height 8
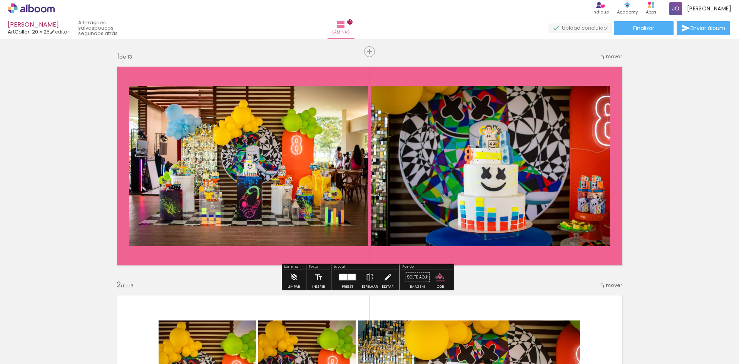
click at [437, 277] on iron-icon "color picker" at bounding box center [441, 277] width 8 height 8
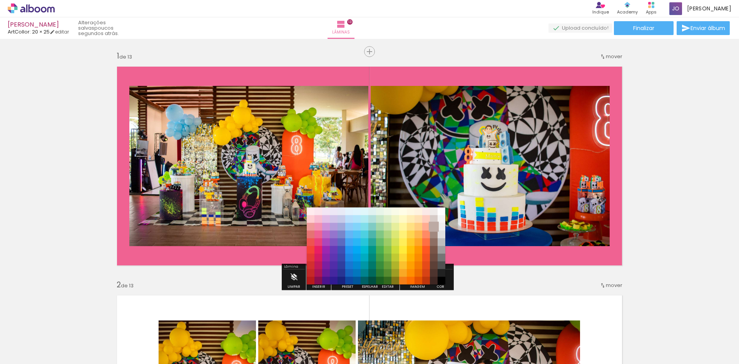
click at [435, 227] on paper-item "#bcaaa4" at bounding box center [434, 227] width 8 height 8
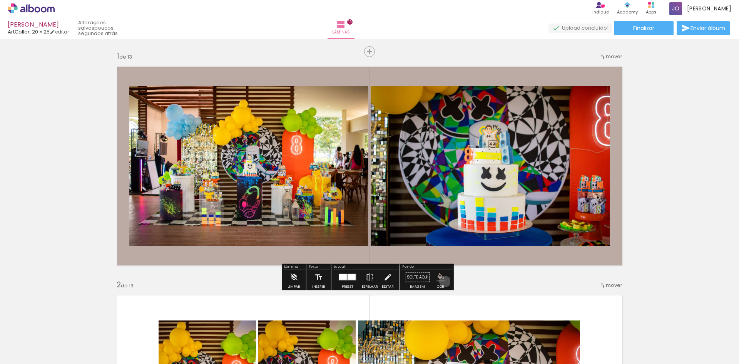
click at [442, 281] on paper-menu-button "#ffebee #ffcdd2 #ef9a9a #e57373 #ef5350 #f44336 #e53935 #d32f2f #c62828 #b71c1c…" at bounding box center [440, 277] width 15 height 15
click at [442, 273] on iron-icon "color picker" at bounding box center [441, 277] width 8 height 8
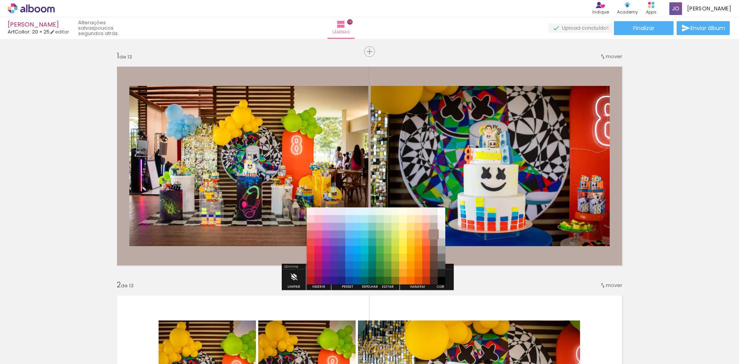
click at [435, 236] on paper-item "#a1887f" at bounding box center [434, 235] width 8 height 8
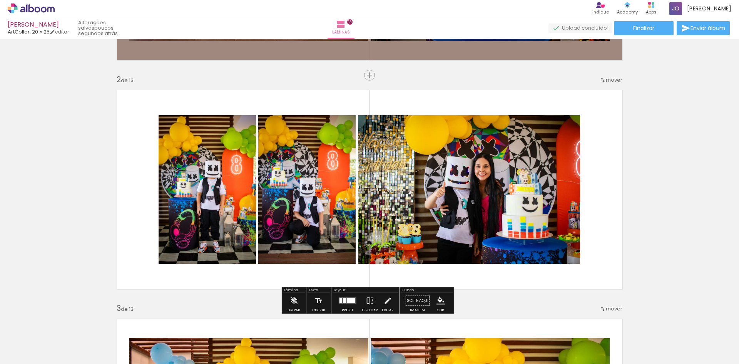
scroll to position [269, 0]
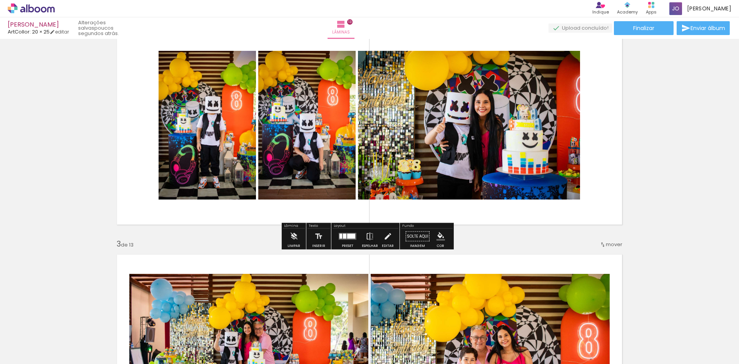
click at [439, 233] on iron-icon "color picker" at bounding box center [441, 236] width 8 height 8
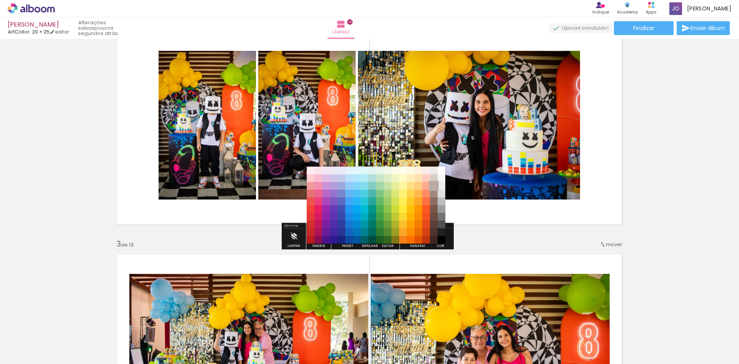
click at [434, 186] on paper-item "#bcaaa4" at bounding box center [434, 186] width 8 height 8
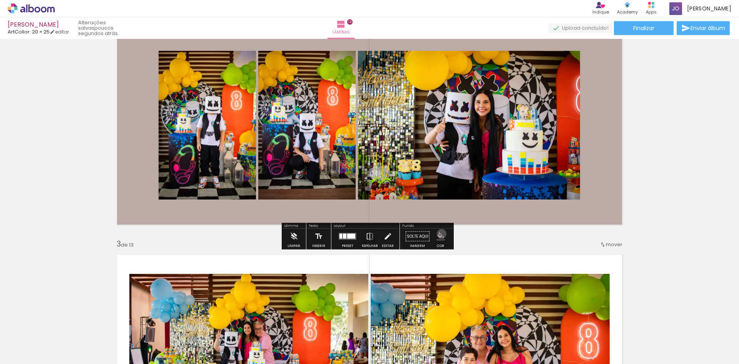
click at [439, 234] on iron-icon "color picker" at bounding box center [441, 236] width 8 height 8
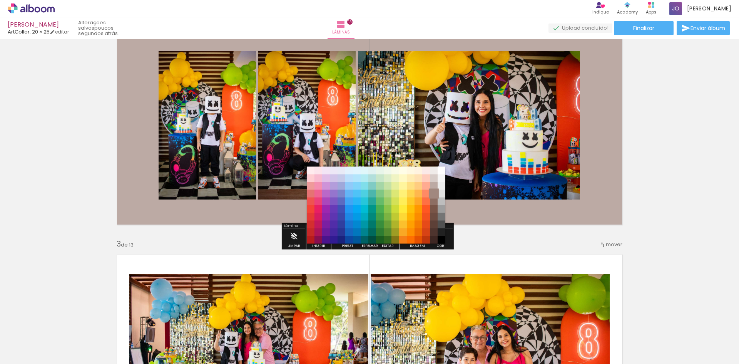
click at [433, 192] on paper-item "#a1887f" at bounding box center [434, 194] width 8 height 8
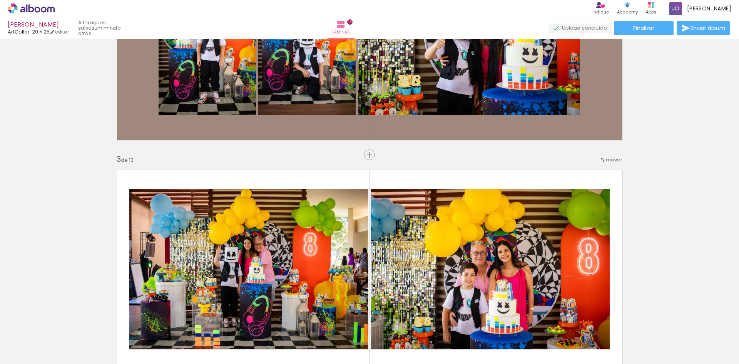
scroll to position [462, 0]
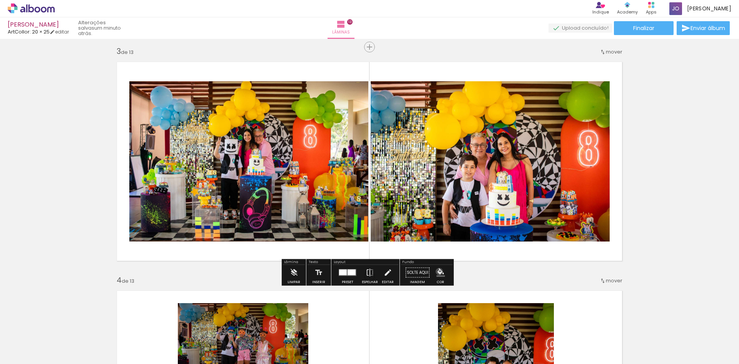
click at [437, 271] on iron-icon "color picker" at bounding box center [441, 272] width 8 height 8
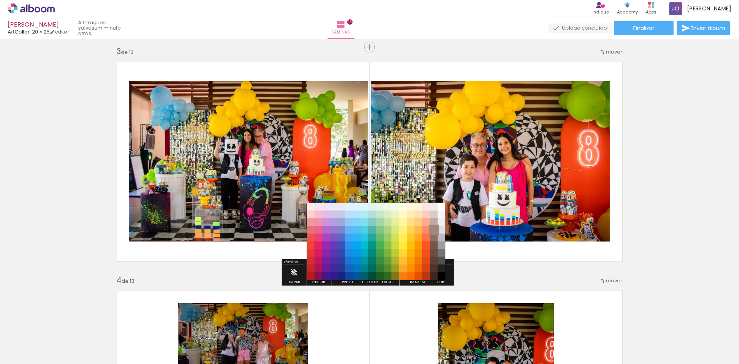
click at [434, 226] on paper-item "#a1887f" at bounding box center [434, 230] width 8 height 8
click at [440, 228] on paper-item "#e0e0e0" at bounding box center [442, 230] width 8 height 8
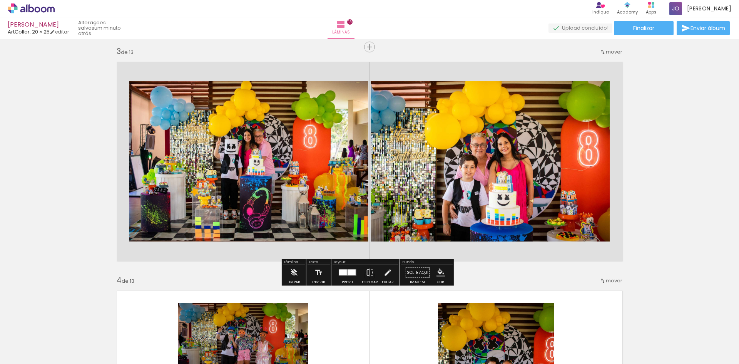
click at [437, 272] on iron-icon "color picker" at bounding box center [441, 272] width 8 height 8
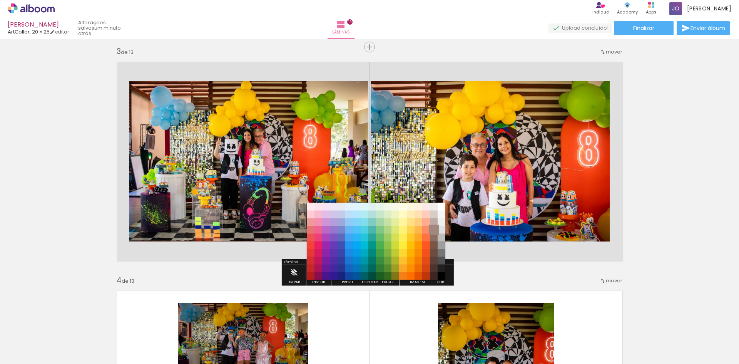
click at [432, 229] on paper-item "#a1887f" at bounding box center [434, 230] width 8 height 8
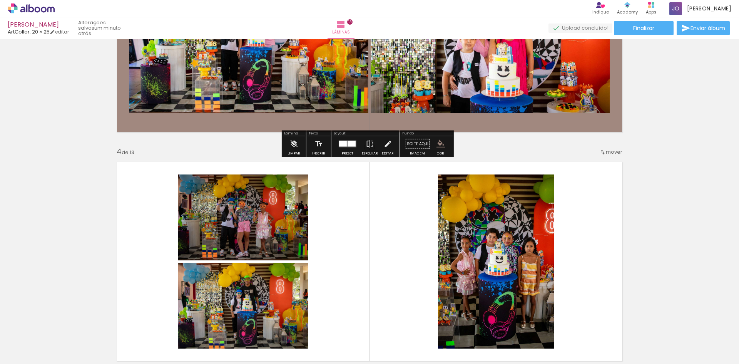
scroll to position [654, 0]
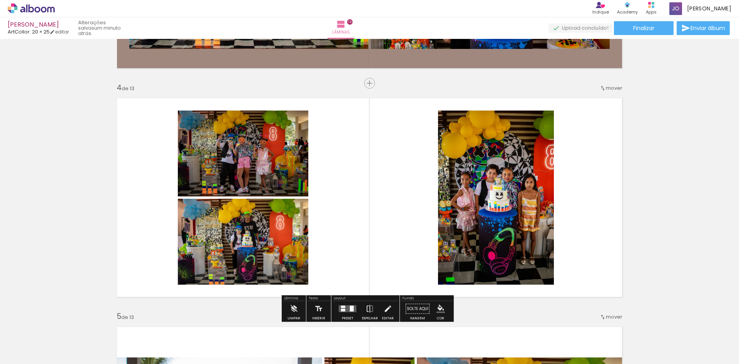
click at [437, 305] on iron-icon "color picker" at bounding box center [441, 309] width 8 height 8
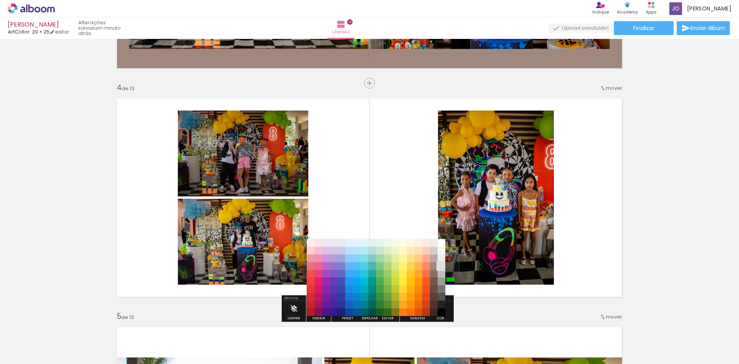
click at [440, 264] on paper-item "#e0e0e0" at bounding box center [442, 266] width 8 height 8
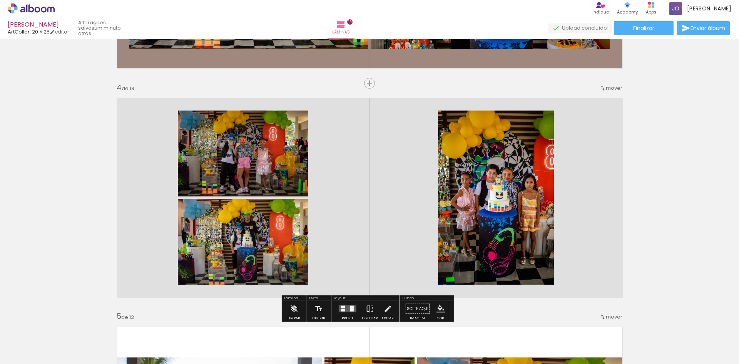
click at [438, 306] on iron-icon "color picker" at bounding box center [441, 309] width 8 height 8
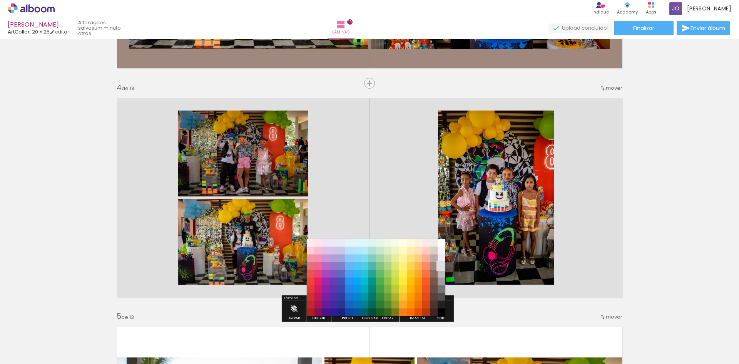
click at [438, 262] on paper-item "#e0e0e0" at bounding box center [442, 266] width 8 height 8
click at [433, 263] on paper-item "#a1887f" at bounding box center [434, 266] width 8 height 8
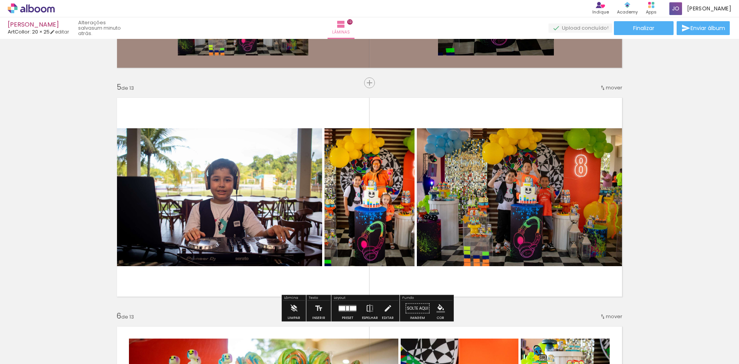
scroll to position [885, 0]
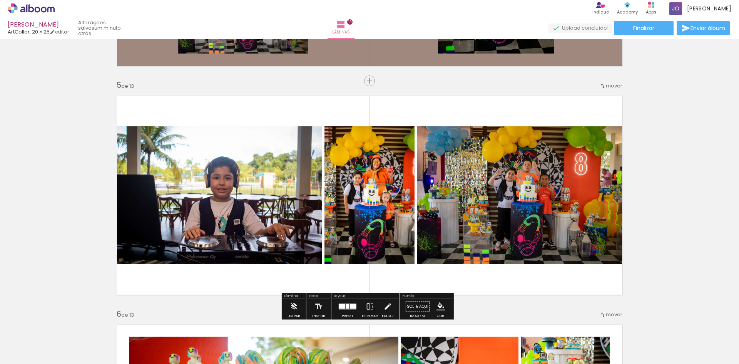
click at [437, 307] on iron-icon "color picker" at bounding box center [441, 306] width 8 height 8
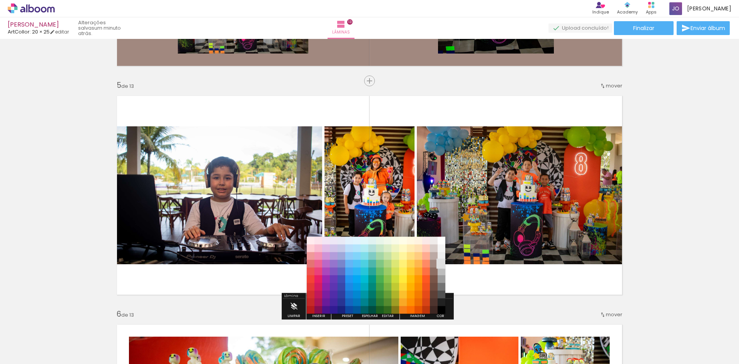
click at [444, 261] on paper-item "#e0e0e0" at bounding box center [442, 264] width 8 height 8
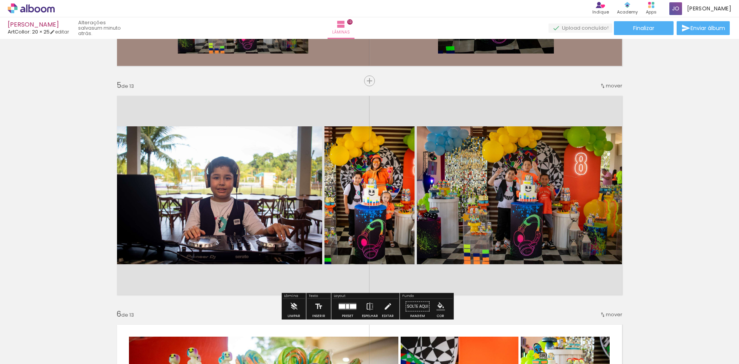
click at [441, 307] on iron-icon "color picker" at bounding box center [441, 306] width 8 height 8
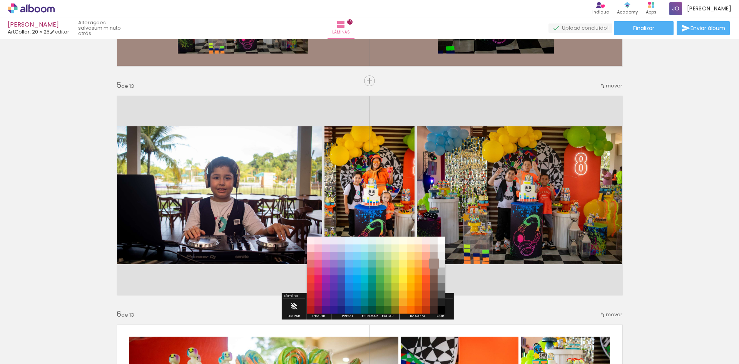
click at [432, 261] on paper-item "#a1887f" at bounding box center [434, 264] width 8 height 8
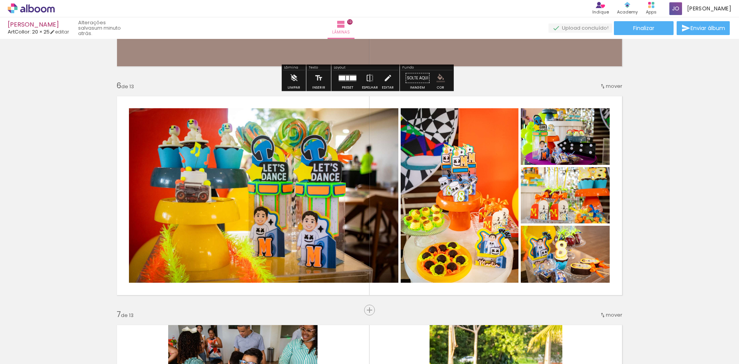
scroll to position [1155, 0]
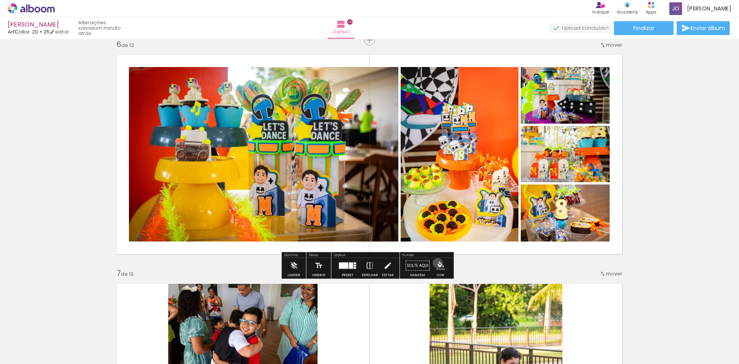
click at [437, 263] on iron-icon "color picker" at bounding box center [441, 265] width 8 height 8
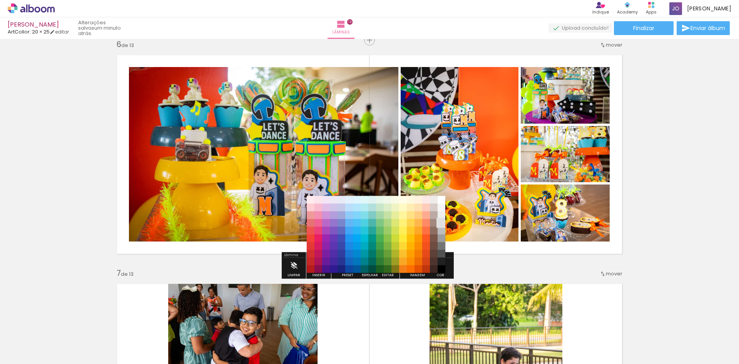
click at [442, 221] on paper-item "#e0e0e0" at bounding box center [442, 223] width 8 height 8
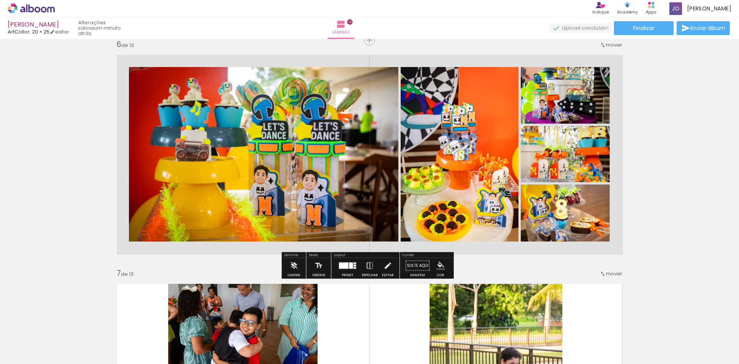
click at [438, 265] on iron-icon "color picker" at bounding box center [441, 265] width 8 height 8
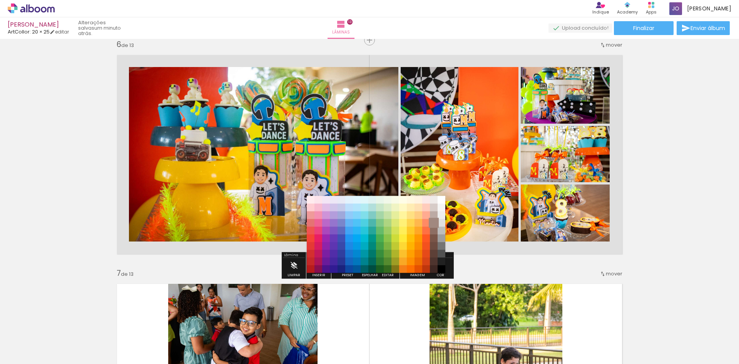
click at [434, 220] on paper-item "#a1887f" at bounding box center [434, 223] width 8 height 8
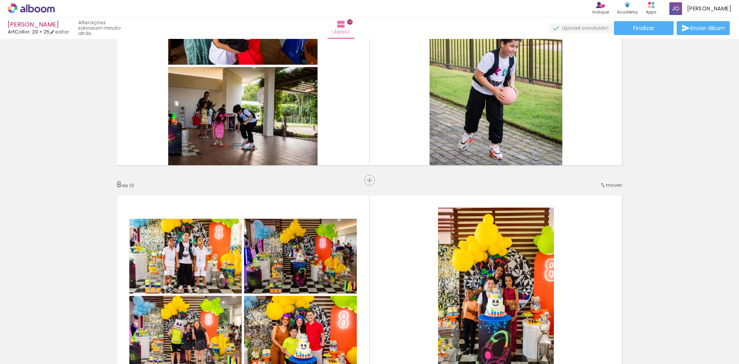
scroll to position [1501, 0]
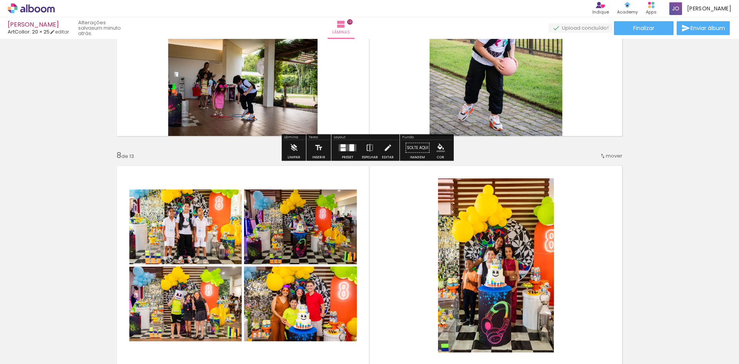
click at [437, 148] on iron-icon "color picker" at bounding box center [441, 148] width 8 height 8
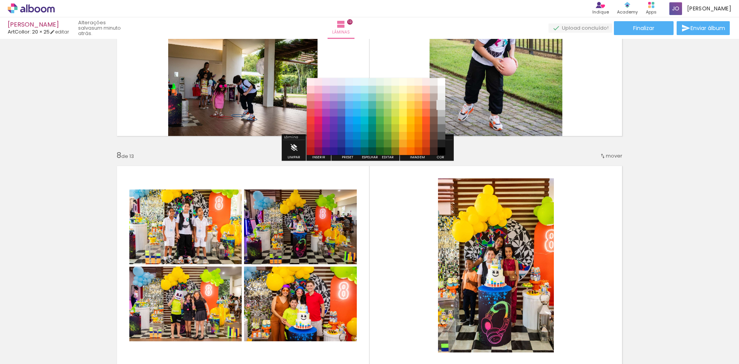
click at [440, 102] on paper-item "#e0e0e0" at bounding box center [442, 105] width 8 height 8
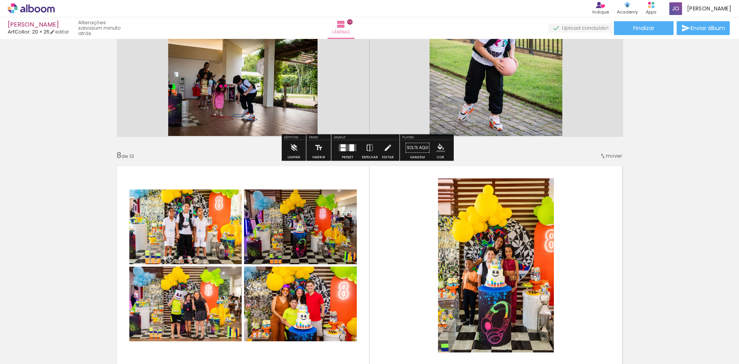
click at [438, 148] on iron-icon "color picker" at bounding box center [441, 148] width 8 height 8
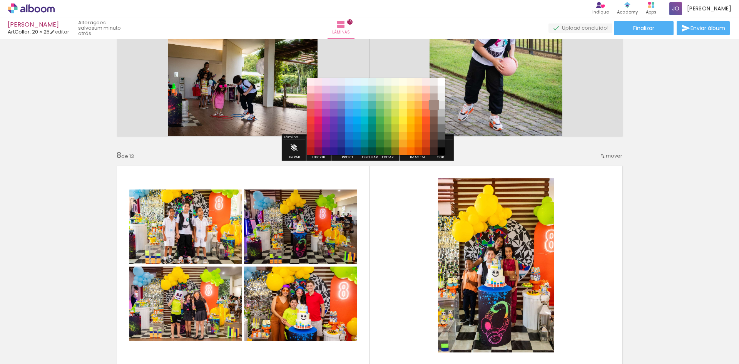
click at [433, 101] on paper-item "#a1887f" at bounding box center [434, 105] width 8 height 8
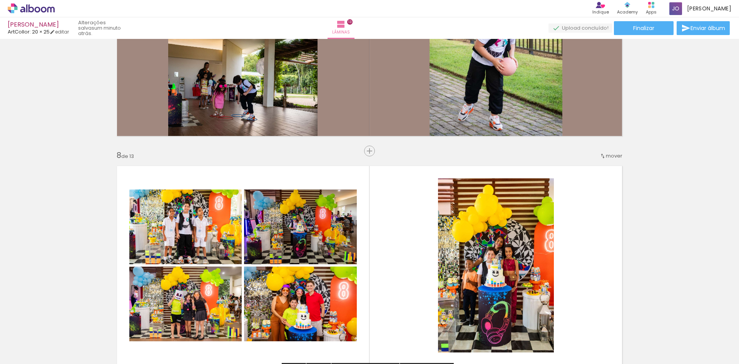
click at [650, 184] on div "Inserir lâmina 1 de 13 Inserir lâmina 2 de 13 Inserir lâmina 3 de 13 Inserir lâ…" at bounding box center [369, 141] width 739 height 3202
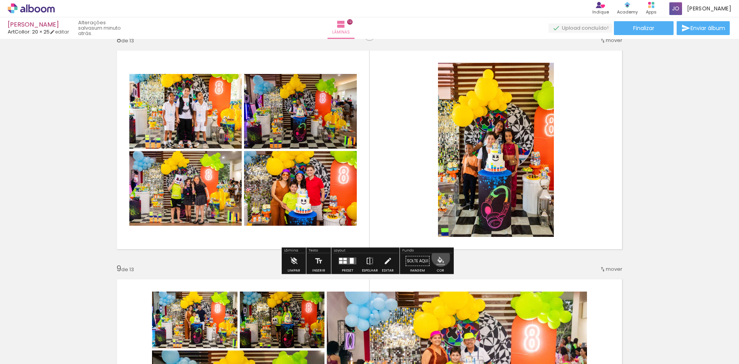
click at [438, 257] on iron-icon "color picker" at bounding box center [441, 261] width 8 height 8
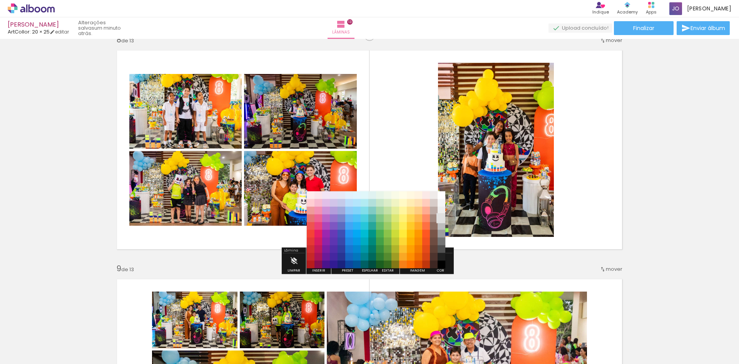
click at [442, 216] on paper-item "#e0e0e0" at bounding box center [442, 218] width 8 height 8
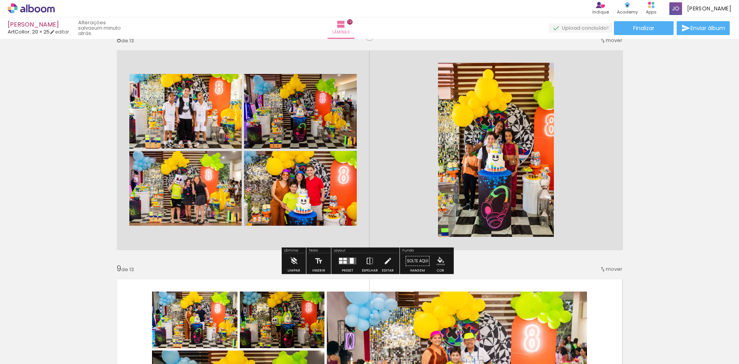
click at [439, 258] on iron-icon "color picker" at bounding box center [441, 261] width 8 height 8
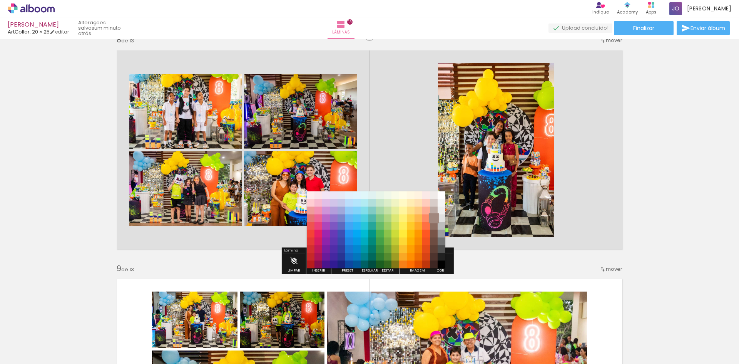
click at [433, 218] on paper-item "#a1887f" at bounding box center [434, 218] width 8 height 8
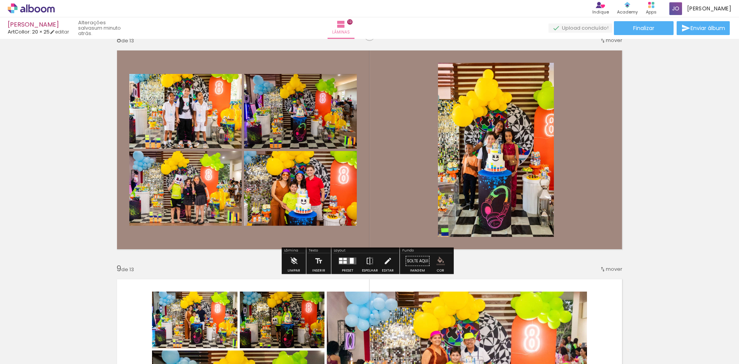
click at [689, 194] on div "Inserir lâmina 1 de 13 Inserir lâmina 2 de 13 Inserir lâmina 3 de 13 Inserir lâ…" at bounding box center [369, 26] width 739 height 3202
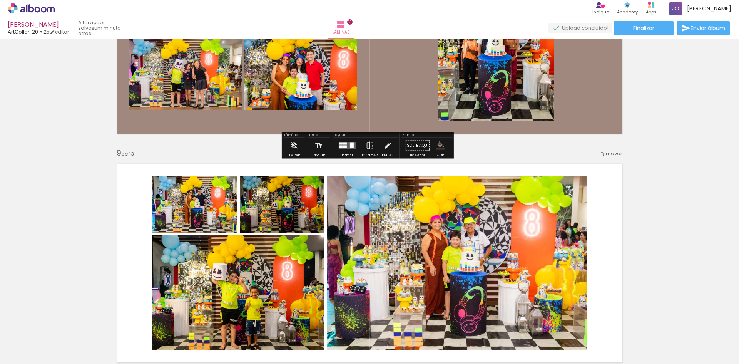
scroll to position [1848, 0]
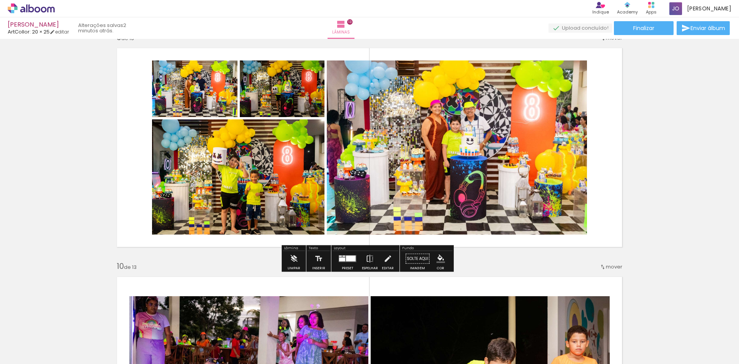
click at [439, 258] on iron-icon "color picker" at bounding box center [441, 258] width 8 height 8
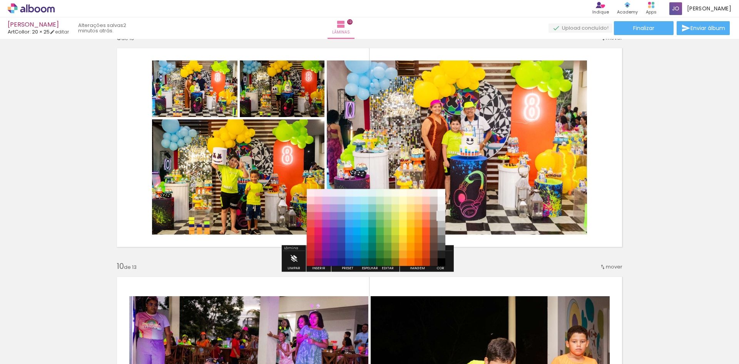
click at [443, 213] on paper-item "#e0e0e0" at bounding box center [442, 216] width 8 height 8
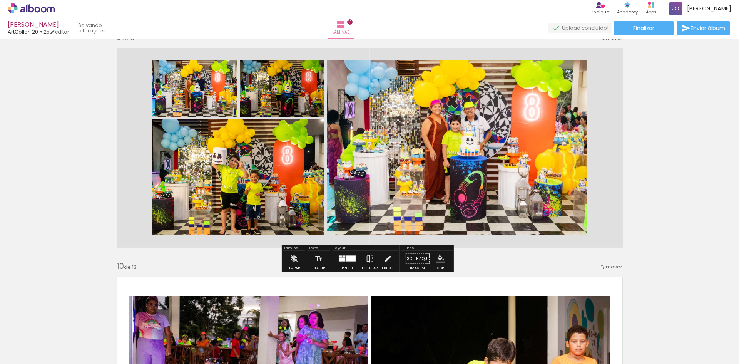
click at [437, 259] on iron-icon "color picker" at bounding box center [441, 258] width 8 height 8
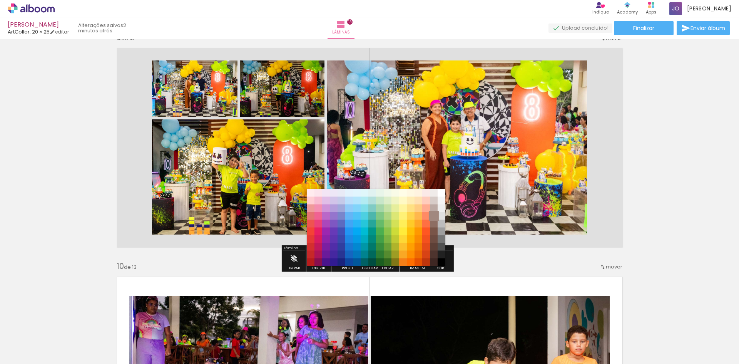
click at [432, 214] on paper-item "#a1887f" at bounding box center [434, 216] width 8 height 8
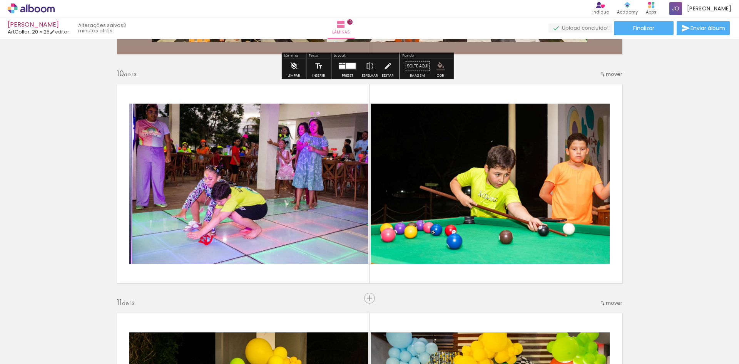
scroll to position [2156, 0]
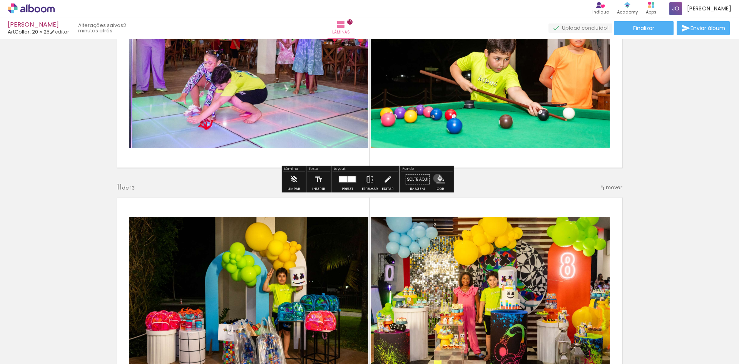
click at [437, 178] on iron-icon "color picker" at bounding box center [441, 179] width 8 height 8
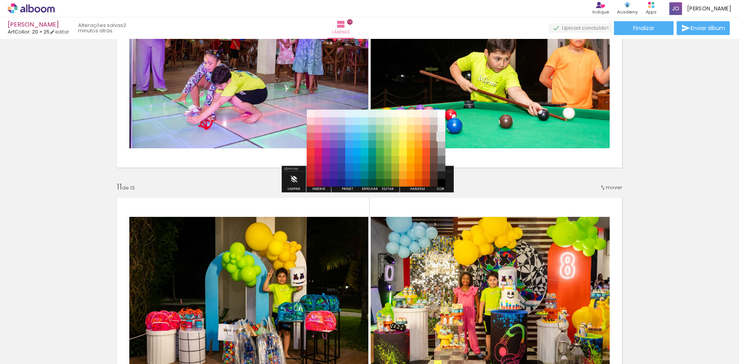
click at [443, 134] on paper-item "#e0e0e0" at bounding box center [442, 137] width 8 height 8
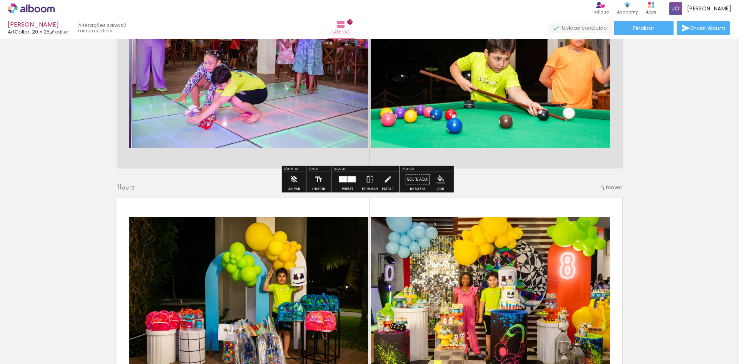
click at [438, 182] on iron-icon "color picker" at bounding box center [441, 179] width 8 height 8
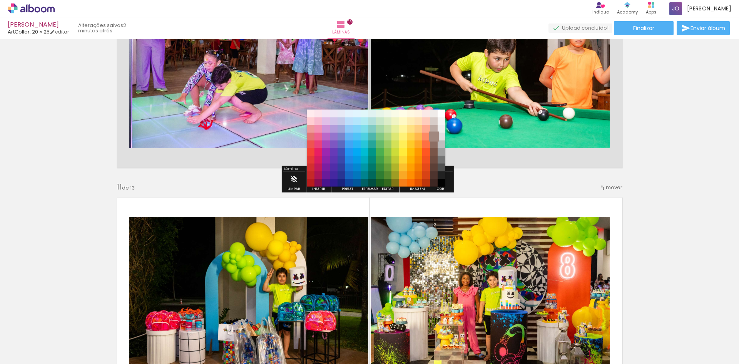
click at [435, 133] on paper-item "#a1887f" at bounding box center [434, 137] width 8 height 8
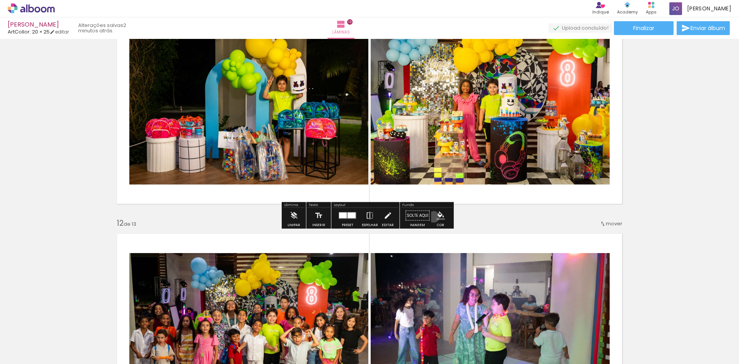
click at [433, 217] on paper-menu-button "#ffebee #ffcdd2 #ef9a9a #e57373 #ef5350 #f44336 #e53935 #d32f2f #c62828 #b71c1c…" at bounding box center [440, 215] width 15 height 15
click at [438, 218] on iron-icon "color picker" at bounding box center [441, 215] width 8 height 8
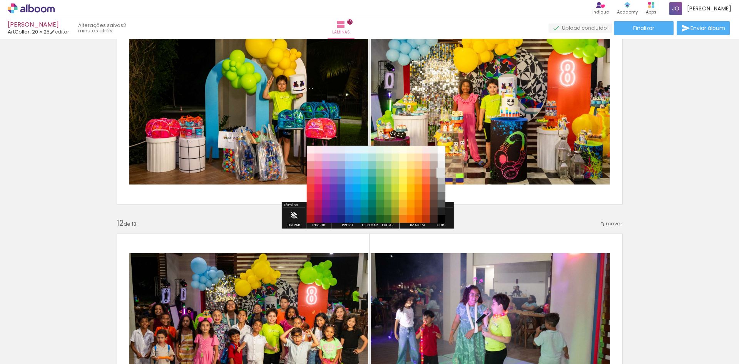
click at [443, 171] on paper-item "#e0e0e0" at bounding box center [442, 173] width 8 height 8
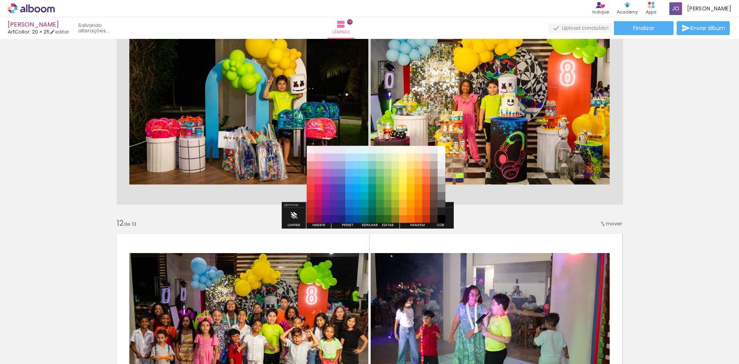
click at [437, 214] on iron-icon "color picker" at bounding box center [441, 215] width 8 height 8
click at [434, 172] on paper-item "#a1887f" at bounding box center [434, 173] width 8 height 8
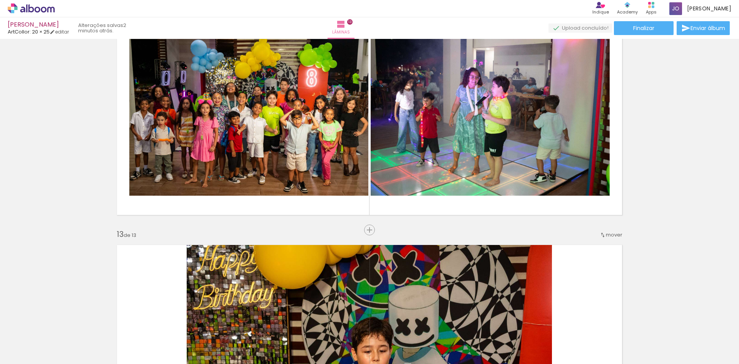
scroll to position [2579, 0]
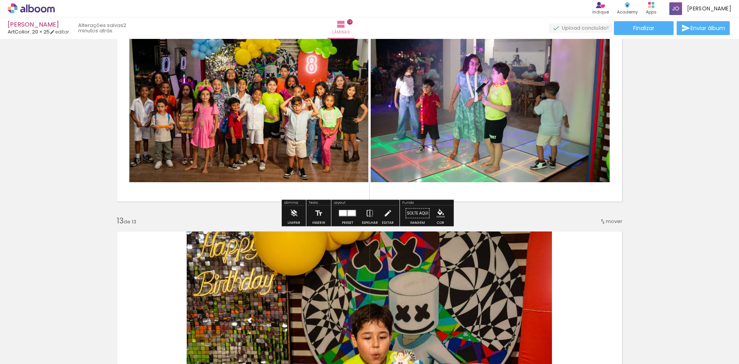
click at [437, 214] on iron-icon "color picker" at bounding box center [441, 213] width 8 height 8
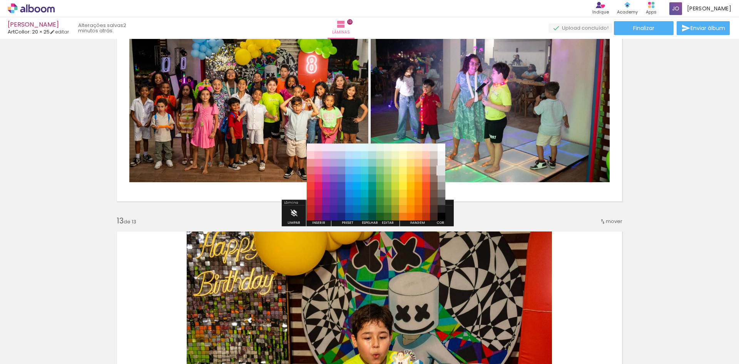
click at [440, 170] on paper-item "#e0e0e0" at bounding box center [442, 171] width 8 height 8
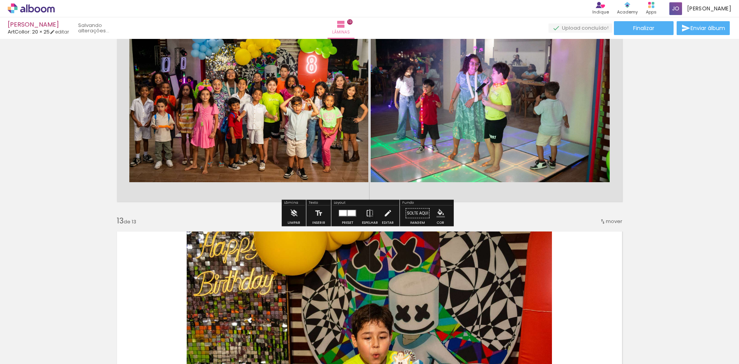
click at [435, 208] on paper-menu-button "#ffebee #ffcdd2 #ef9a9a #e57373 #ef5350 #f44336 #e53935 #d32f2f #c62828 #b71c1c…" at bounding box center [440, 213] width 15 height 15
click at [437, 216] on iron-icon "color picker" at bounding box center [441, 213] width 8 height 8
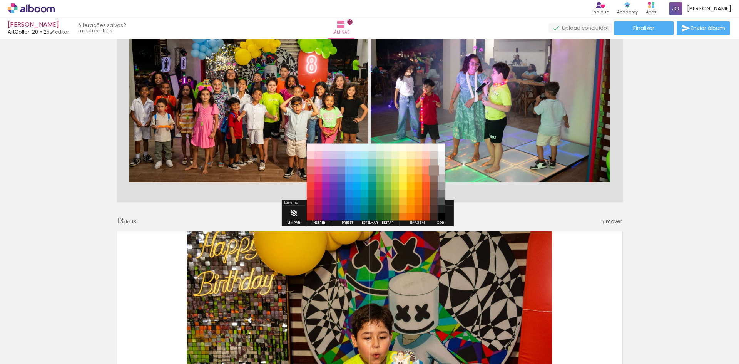
click at [432, 169] on paper-item "#a1887f" at bounding box center [434, 171] width 8 height 8
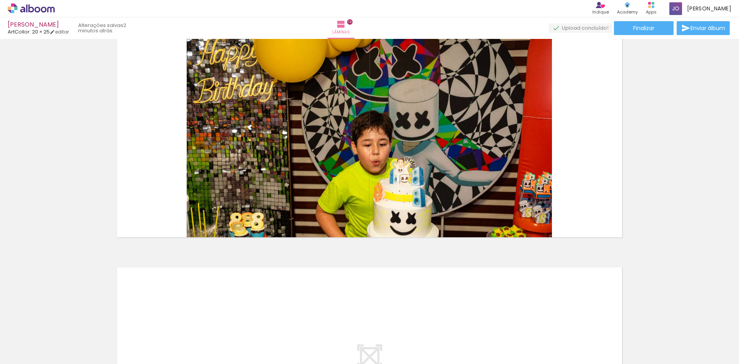
scroll to position [2810, 0]
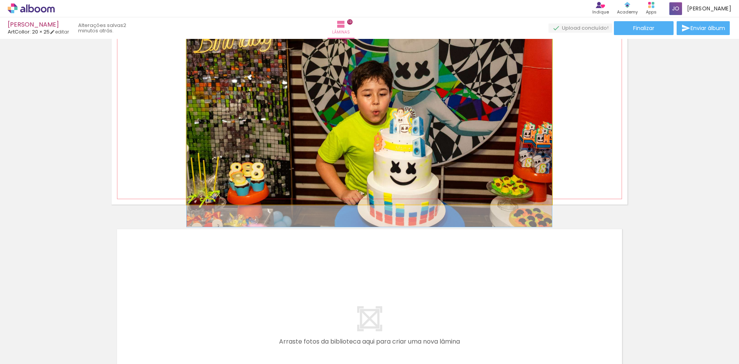
drag, startPoint x: 413, startPoint y: 169, endPoint x: 413, endPoint y: 158, distance: 10.8
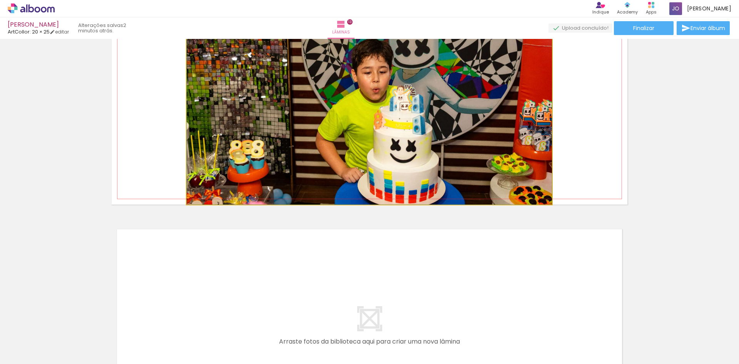
drag, startPoint x: 405, startPoint y: 166, endPoint x: 408, endPoint y: 126, distance: 39.8
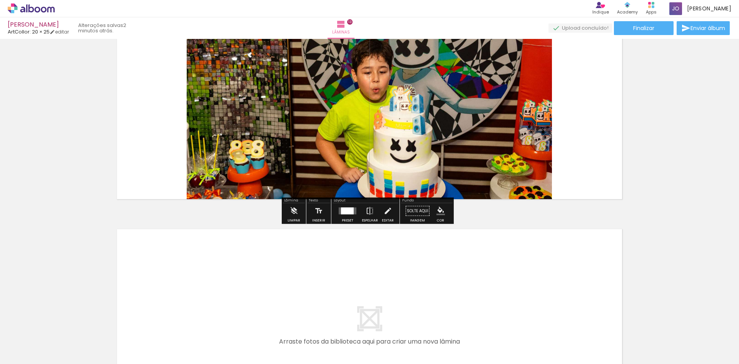
click at [437, 208] on iron-icon "color picker" at bounding box center [441, 211] width 8 height 8
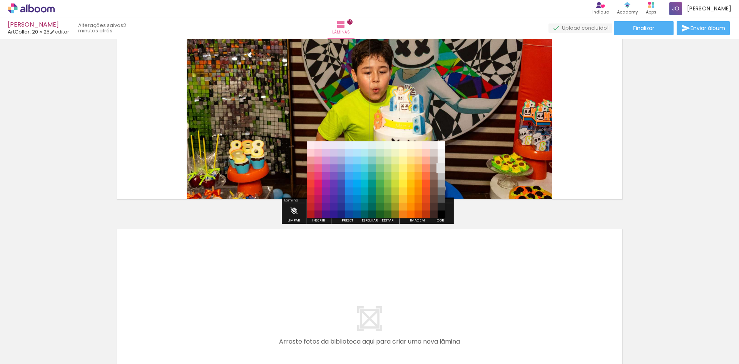
click at [443, 166] on paper-item "#e0e0e0" at bounding box center [442, 168] width 8 height 8
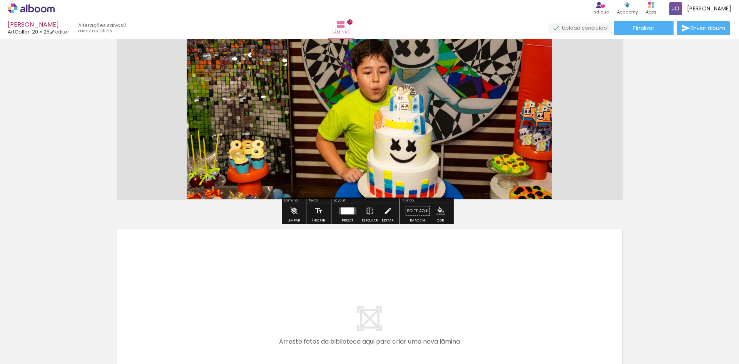
click at [440, 206] on paper-menu-button "#ffebee #ffcdd2 #ef9a9a #e57373 #ef5350 #f44336 #e53935 #d32f2f #c62828 #b71c1c…" at bounding box center [440, 211] width 15 height 15
click at [437, 211] on iron-icon "color picker" at bounding box center [441, 211] width 8 height 8
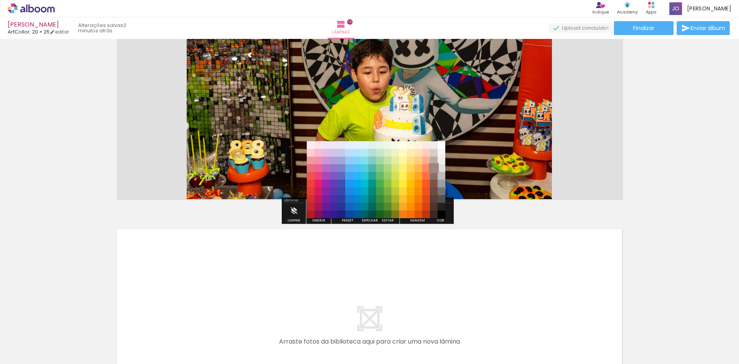
click at [435, 166] on paper-item "#a1887f" at bounding box center [434, 168] width 8 height 8
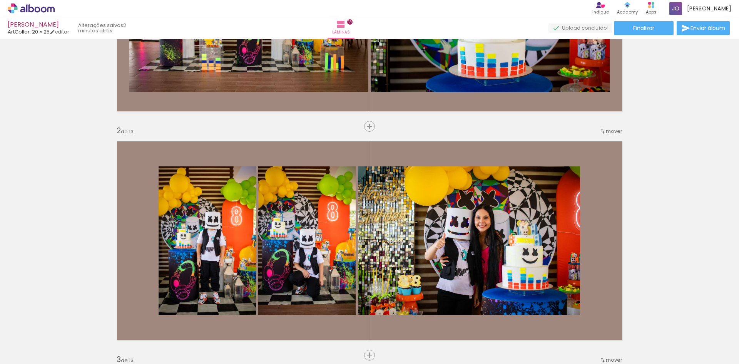
scroll to position [0, 0]
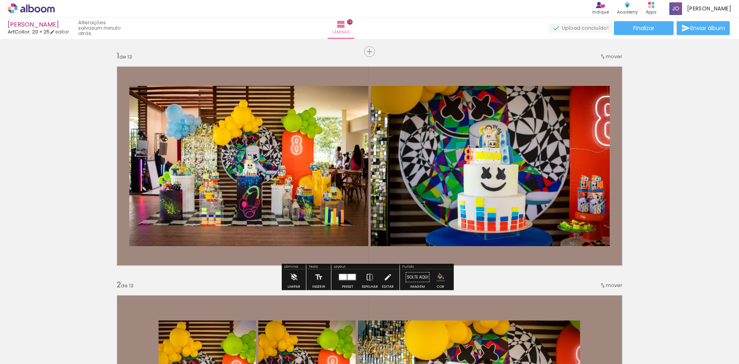
scroll to position [0, 965]
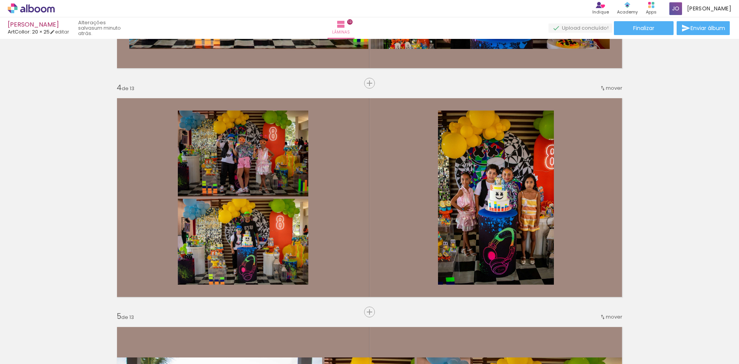
scroll to position [847, 0]
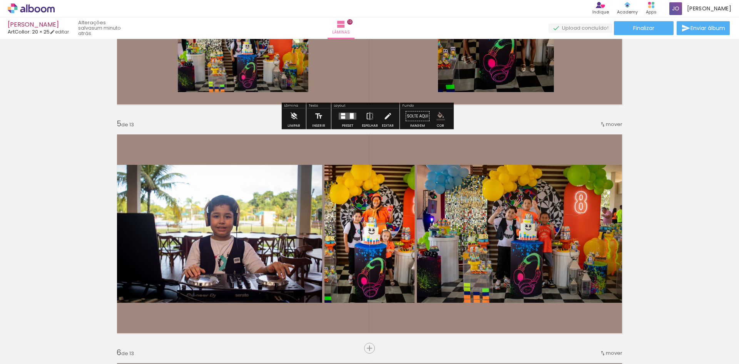
drag, startPoint x: 603, startPoint y: 126, endPoint x: 605, endPoint y: 109, distance: 17.0
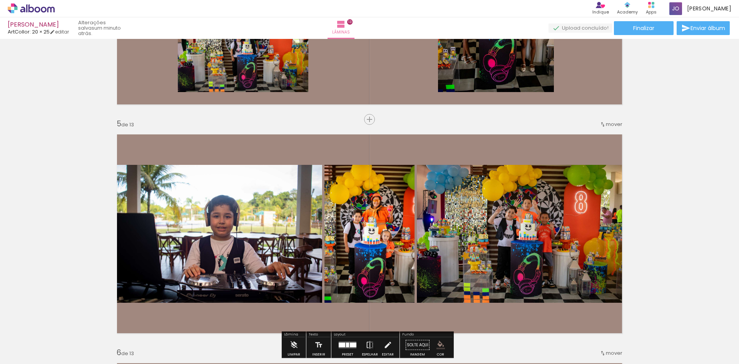
click at [602, 124] on iron-icon at bounding box center [603, 124] width 6 height 6
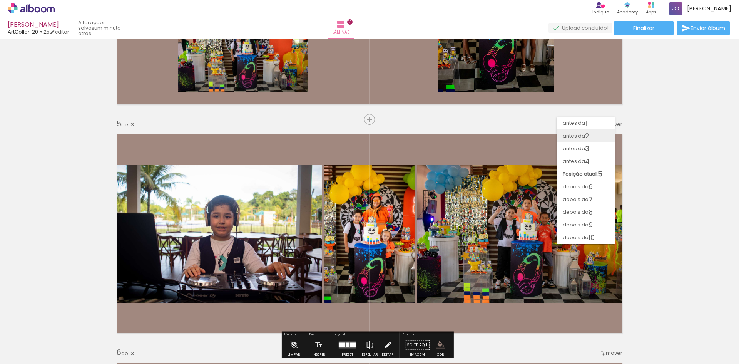
click at [599, 139] on paper-item "antes da 2" at bounding box center [586, 135] width 59 height 13
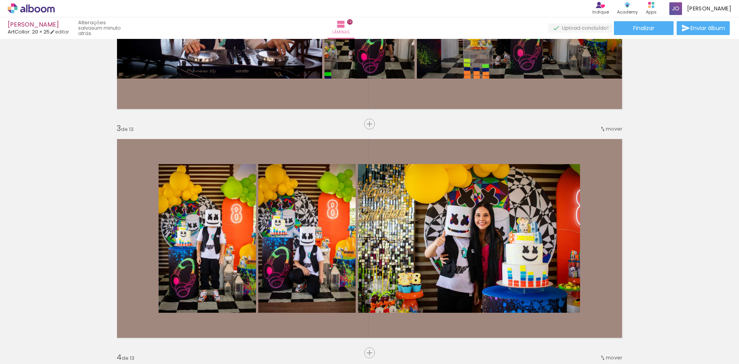
scroll to position [231, 0]
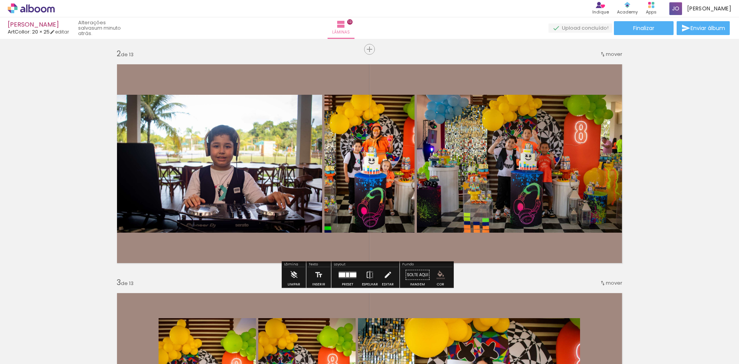
click at [602, 54] on iron-icon at bounding box center [603, 54] width 6 height 6
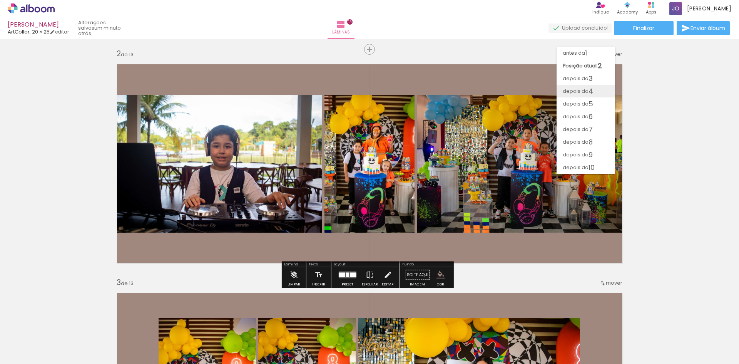
click at [591, 90] on span "4" at bounding box center [591, 91] width 5 height 13
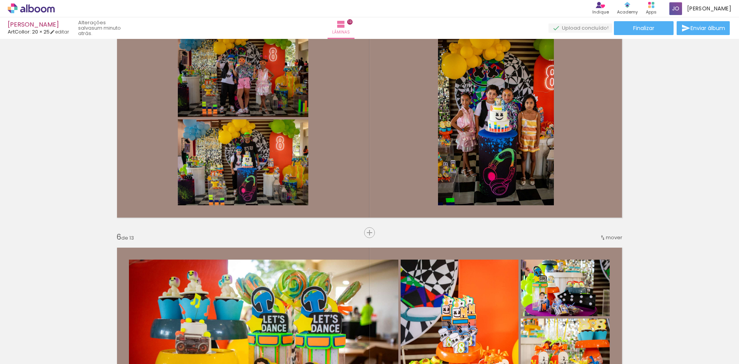
scroll to position [1155, 0]
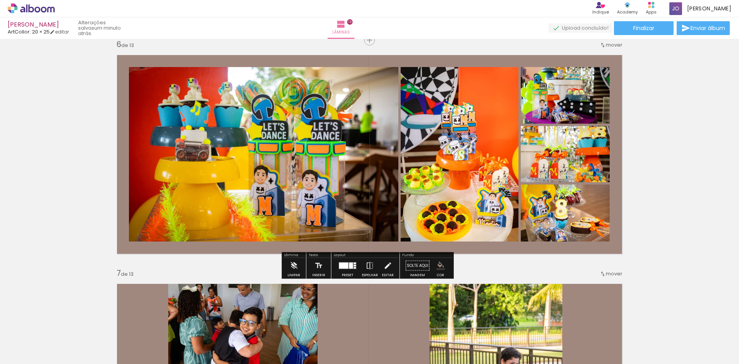
click at [607, 41] on span "mover" at bounding box center [614, 44] width 17 height 7
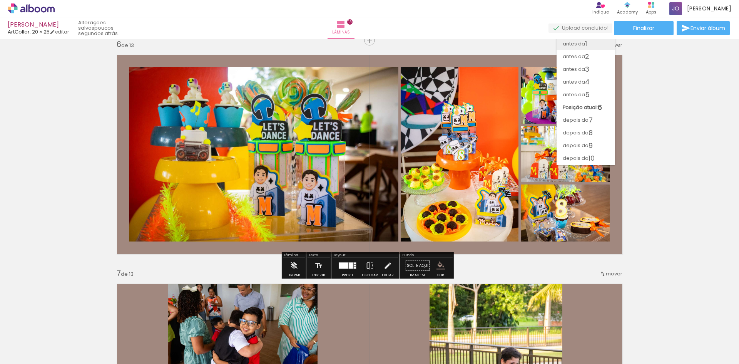
click at [595, 47] on paper-item "antes da 1" at bounding box center [586, 43] width 59 height 13
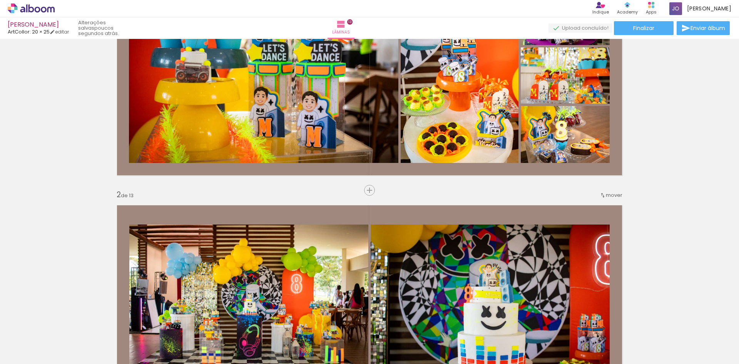
scroll to position [154, 0]
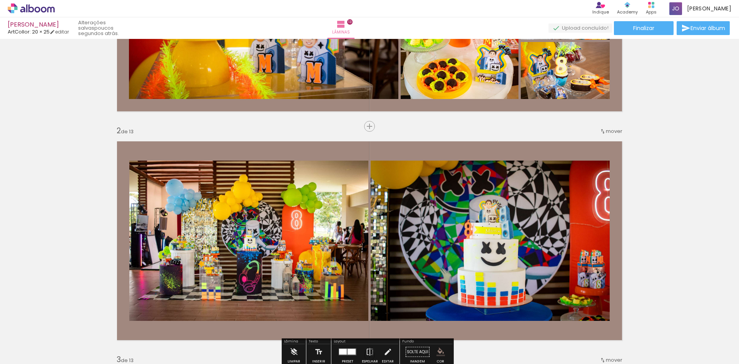
click at [607, 131] on span "mover" at bounding box center [614, 130] width 17 height 7
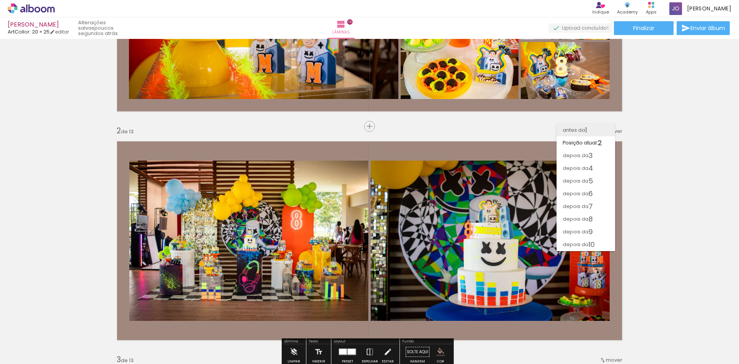
click at [587, 128] on span "1" at bounding box center [586, 130] width 2 height 13
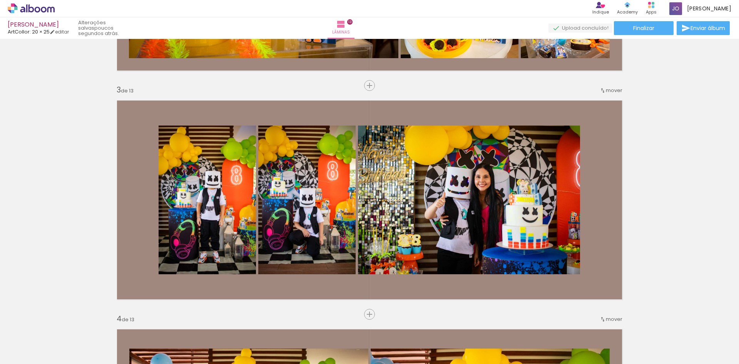
scroll to position [462, 0]
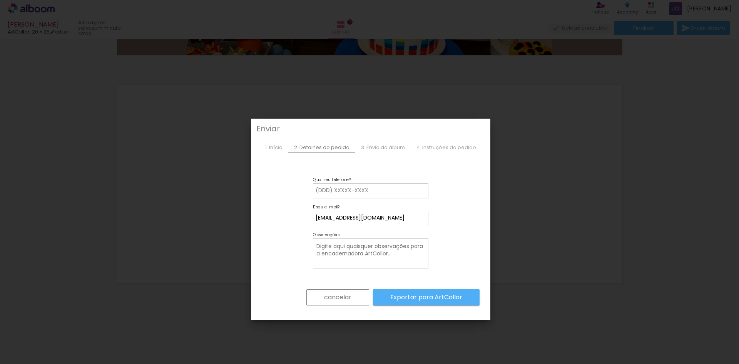
scroll to position [46, 0]
click at [0, 0] on slot "cancelar" at bounding box center [0, 0] width 0 height 0
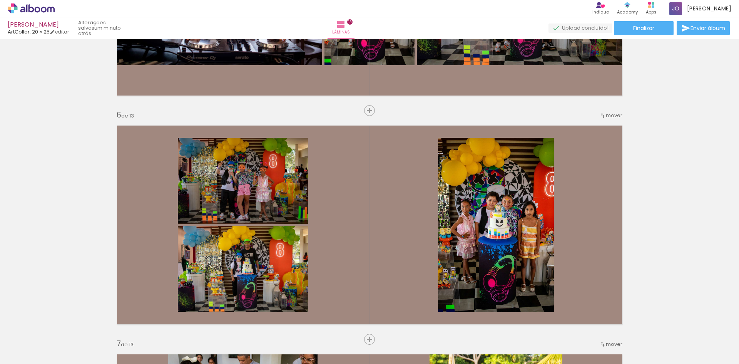
scroll to position [0, 0]
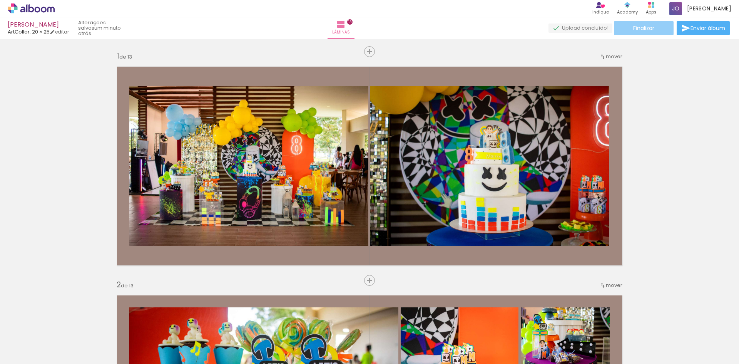
click at [645, 30] on span "Finalizar" at bounding box center [643, 27] width 21 height 5
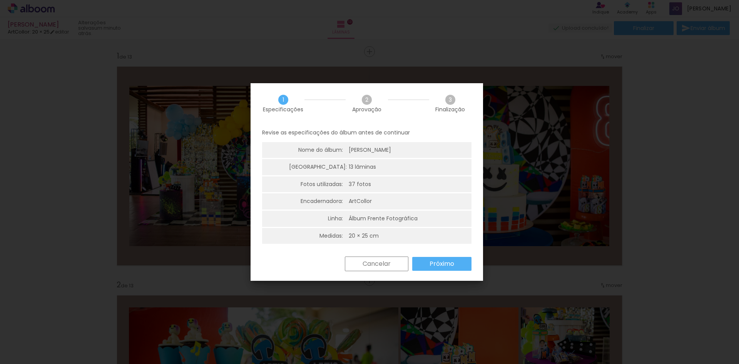
click at [459, 264] on paper-button "Próximo" at bounding box center [441, 264] width 59 height 14
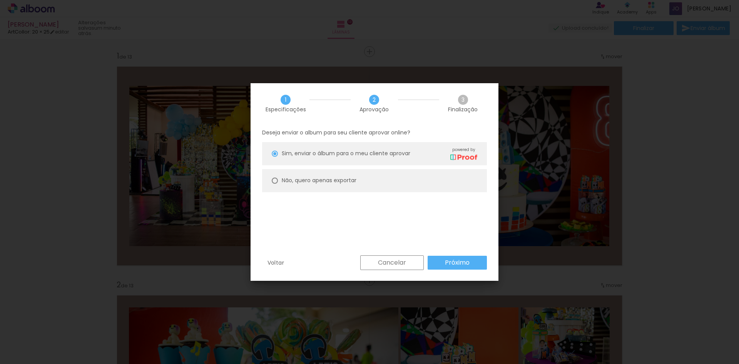
click at [264, 178] on paper-radio-button "Não, quero apenas exportar" at bounding box center [374, 180] width 225 height 23
type paper-radio-button "on"
click at [0, 0] on slot "Não, quero apenas exportar" at bounding box center [0, 0] width 0 height 0
click at [322, 147] on div "Sim, enviar o álbum para o meu cliente aprovar powered by" at bounding box center [380, 153] width 196 height 13
type paper-radio-button "on"
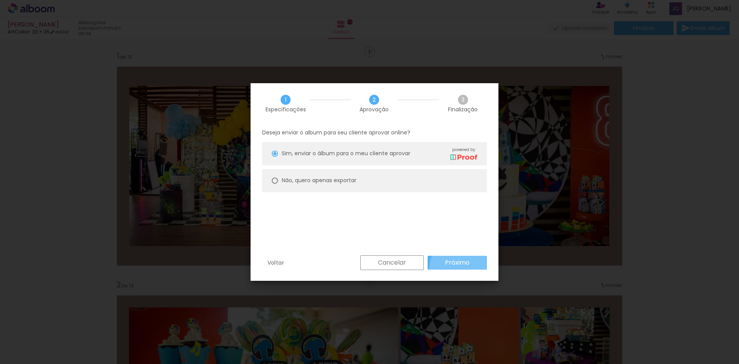
click at [461, 268] on paper-button "Próximo" at bounding box center [457, 263] width 59 height 14
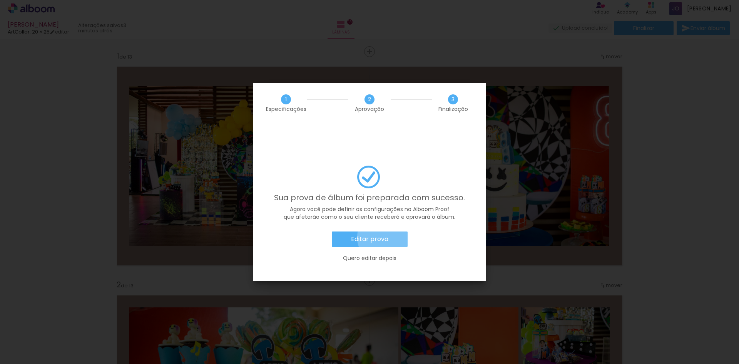
click at [0, 0] on slot "Editar prova" at bounding box center [0, 0] width 0 height 0
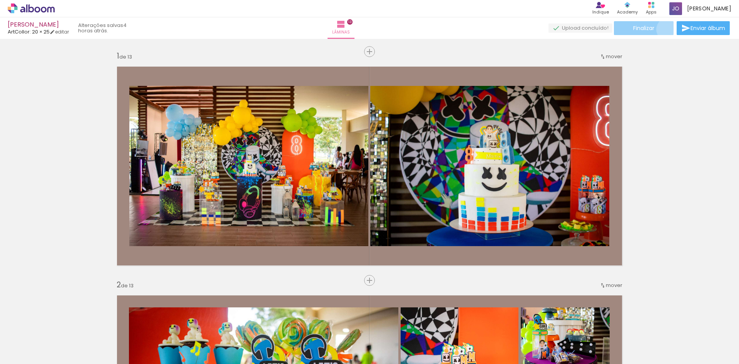
click at [666, 29] on paper-button "Finalizar" at bounding box center [644, 28] width 60 height 14
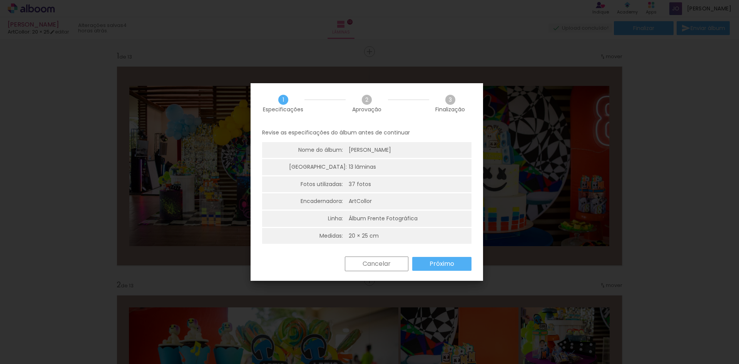
click at [0, 0] on slot "Próximo" at bounding box center [0, 0] width 0 height 0
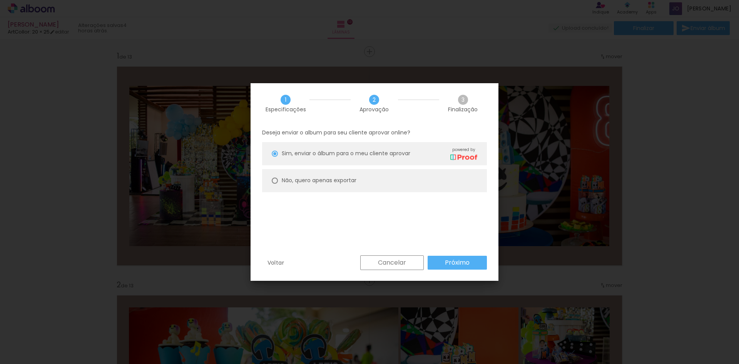
click at [279, 182] on paper-radio-button "Não, quero apenas exportar" at bounding box center [374, 180] width 225 height 23
type paper-radio-button "on"
click at [0, 0] on slot "Próximo" at bounding box center [0, 0] width 0 height 0
type input "Alta, 300 DPI"
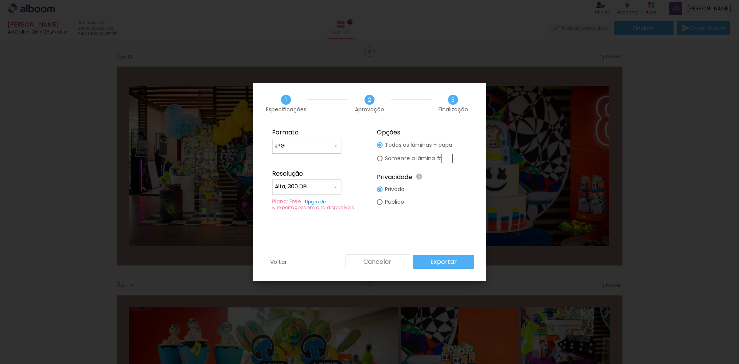
click at [0, 0] on slot "Exportar" at bounding box center [0, 0] width 0 height 0
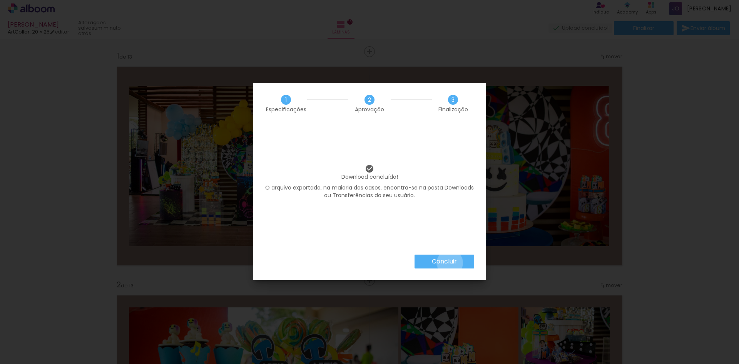
click at [0, 0] on slot "Concluir" at bounding box center [0, 0] width 0 height 0
